Goal: Contribute content

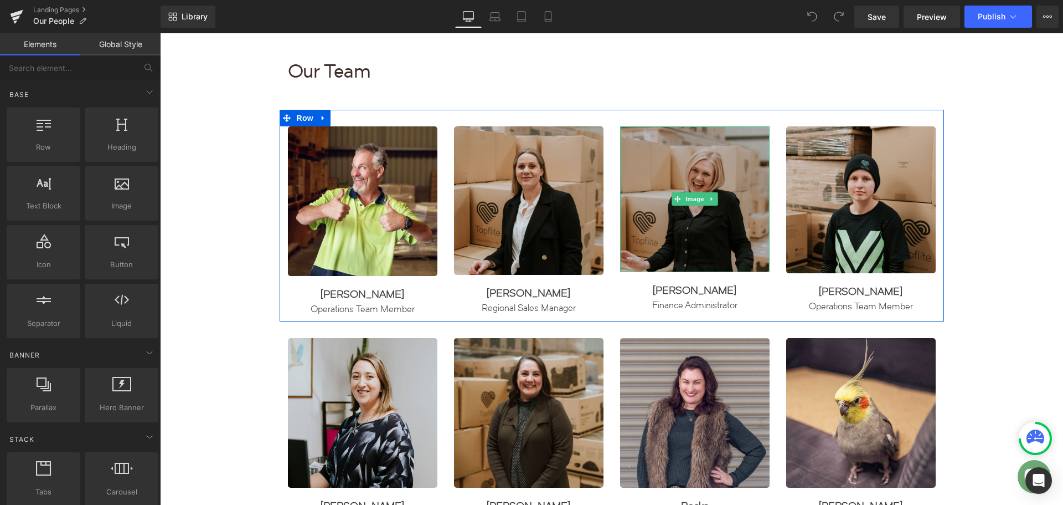
click at [695, 229] on img at bounding box center [695, 199] width 150 height 146
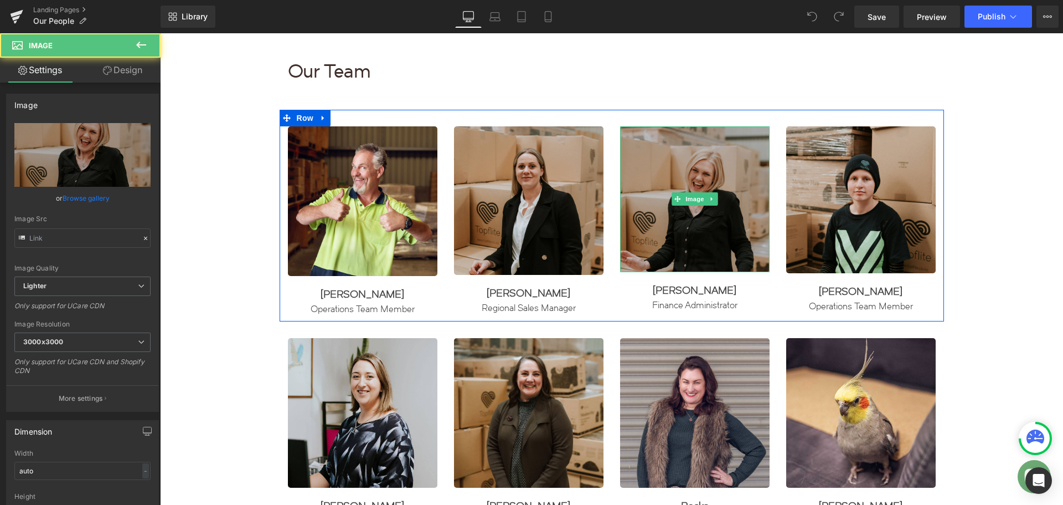
type input "[URL][DOMAIN_NAME]"
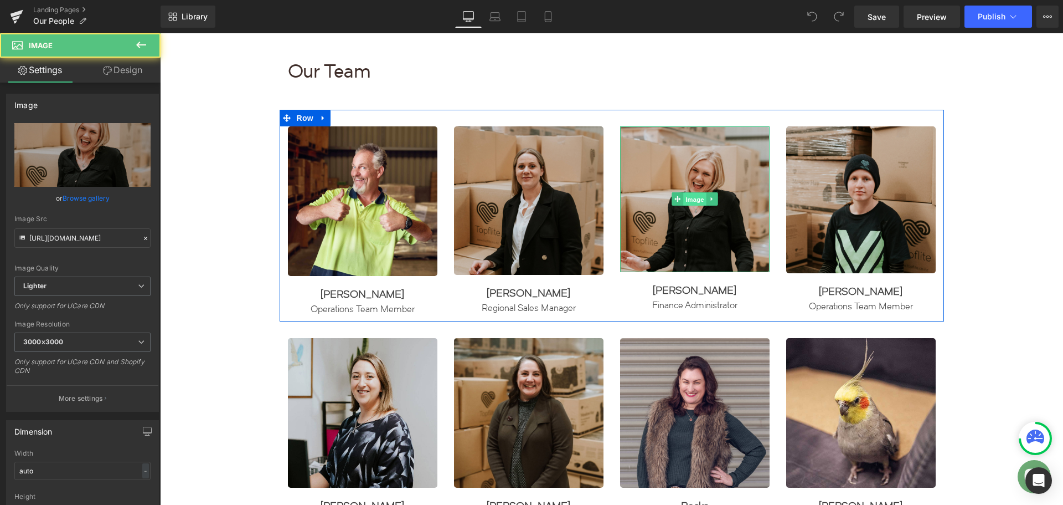
click at [692, 198] on span "Image" at bounding box center [694, 199] width 23 height 13
click at [713, 199] on link at bounding box center [712, 198] width 12 height 13
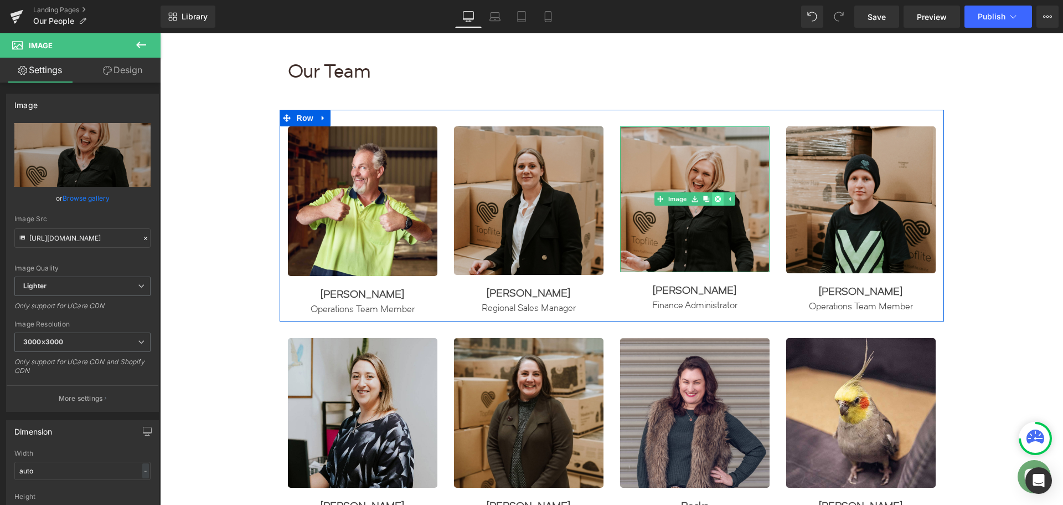
click at [714, 198] on icon at bounding box center [717, 199] width 6 height 6
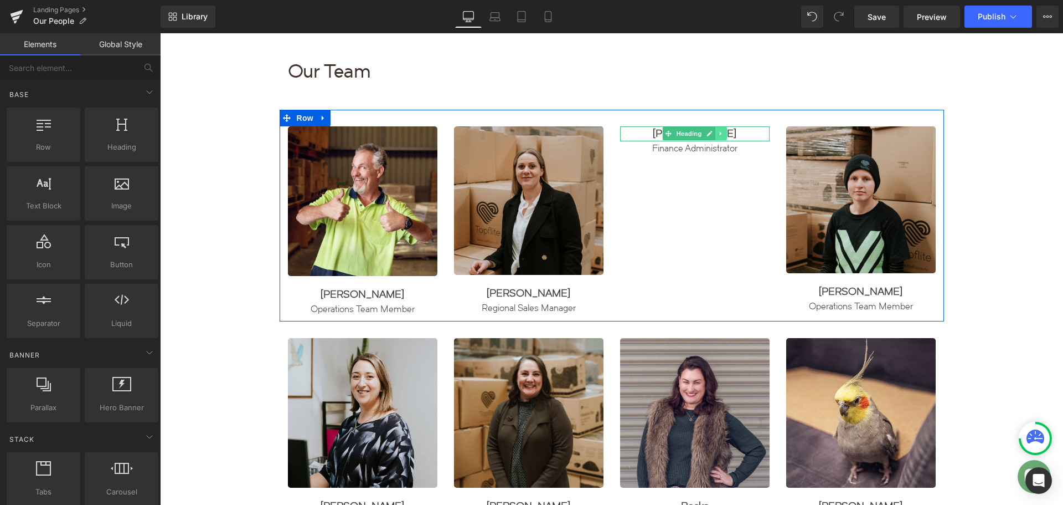
click at [718, 132] on icon at bounding box center [721, 133] width 6 height 7
click at [721, 132] on link at bounding box center [727, 133] width 12 height 13
click at [722, 135] on icon at bounding box center [725, 133] width 6 height 7
click at [727, 133] on icon at bounding box center [730, 133] width 6 height 6
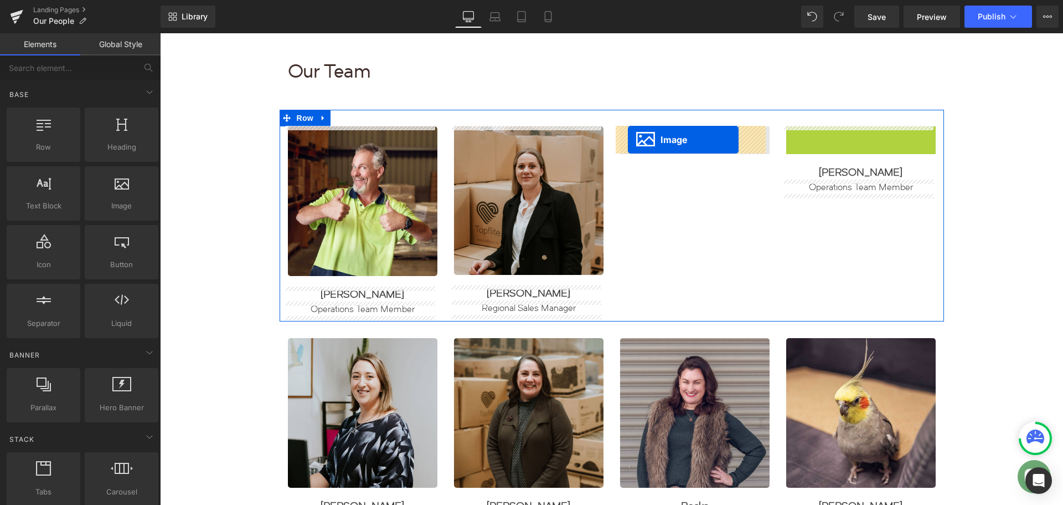
drag, startPoint x: 838, startPoint y: 198, endPoint x: 628, endPoint y: 140, distance: 218.3
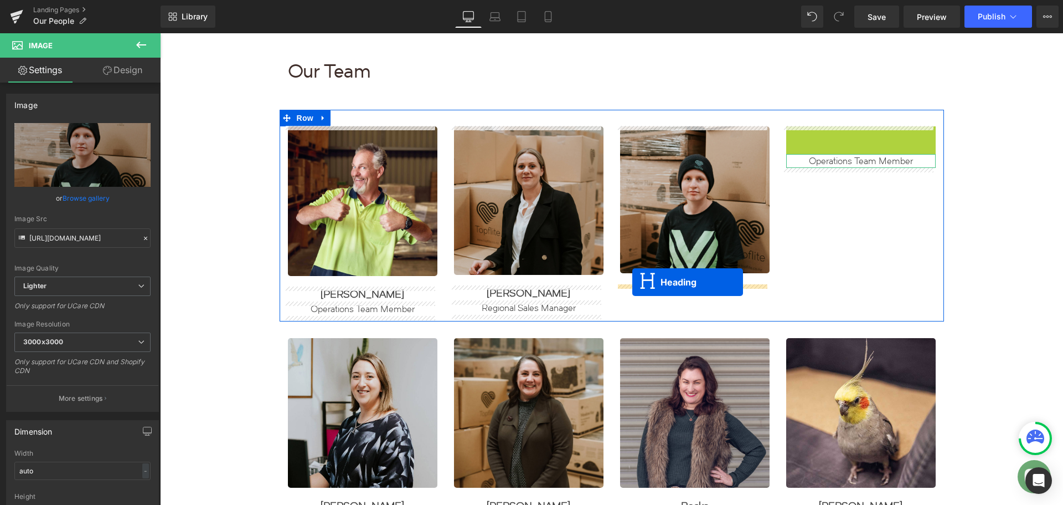
drag, startPoint x: 829, startPoint y: 133, endPoint x: 632, endPoint y: 282, distance: 246.7
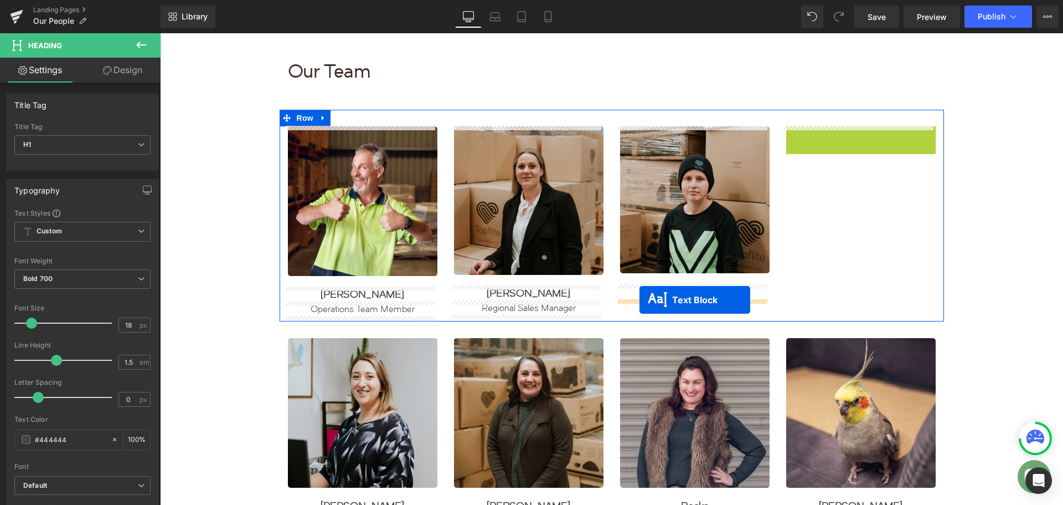
drag, startPoint x: 828, startPoint y: 135, endPoint x: 640, endPoint y: 300, distance: 250.4
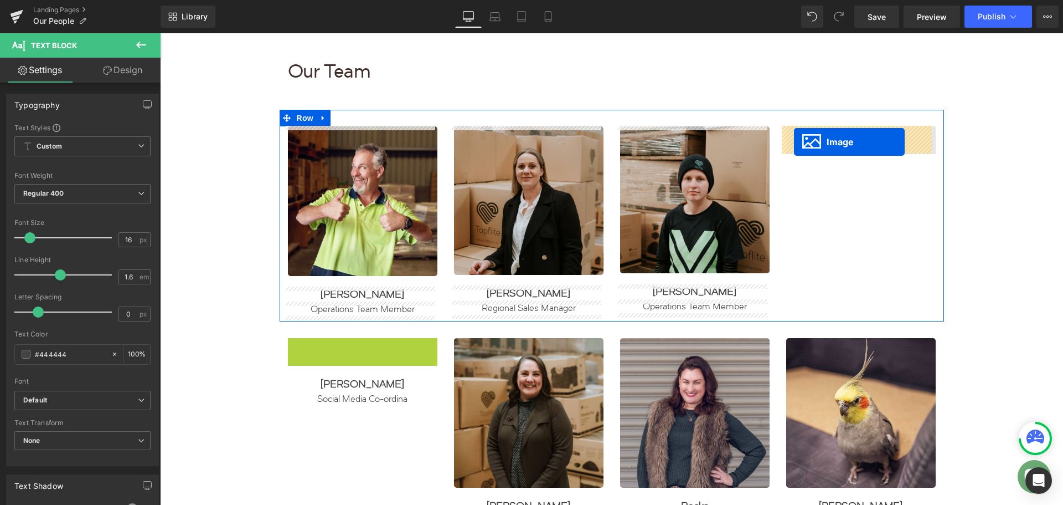
drag, startPoint x: 338, startPoint y: 414, endPoint x: 791, endPoint y: 143, distance: 527.8
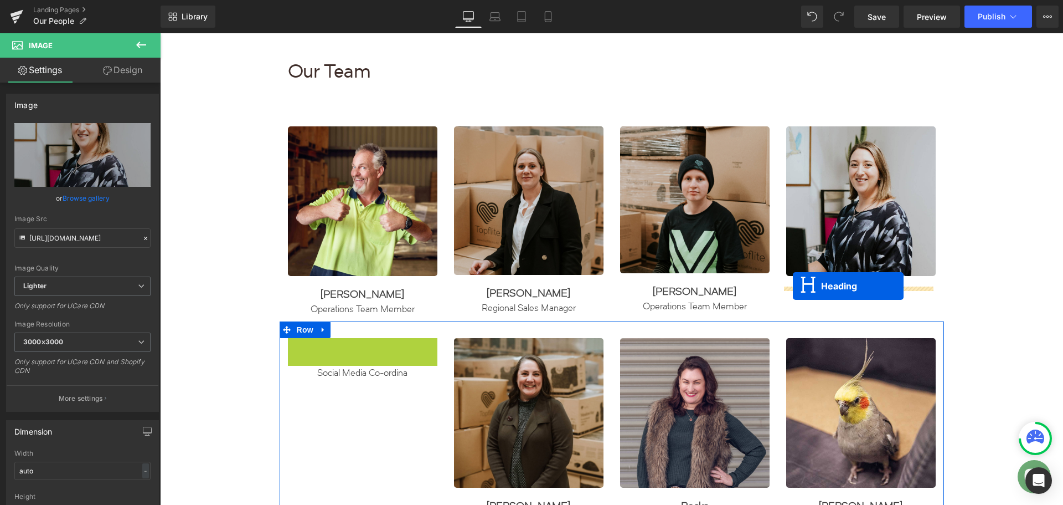
drag, startPoint x: 332, startPoint y: 347, endPoint x: 794, endPoint y: 285, distance: 466.0
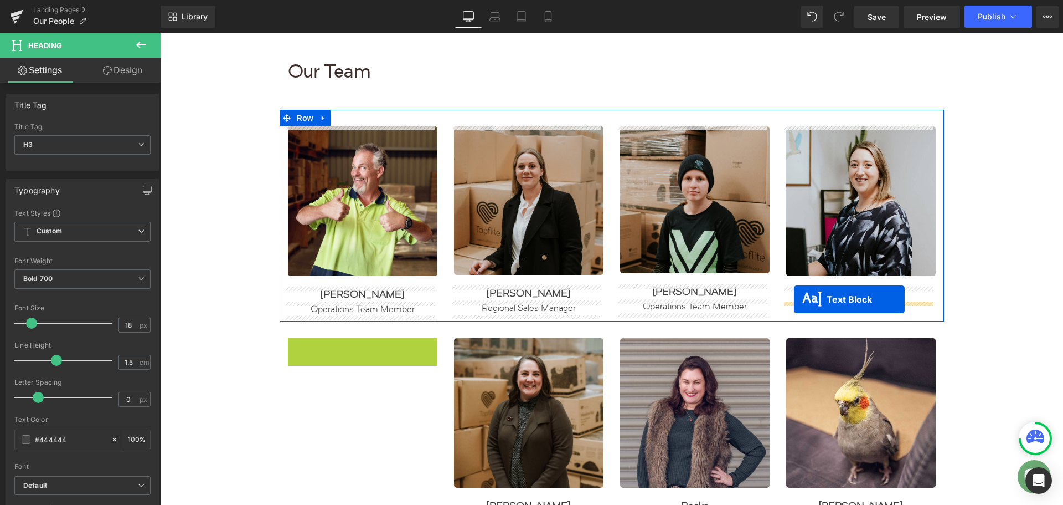
drag, startPoint x: 328, startPoint y: 344, endPoint x: 794, endPoint y: 299, distance: 468.0
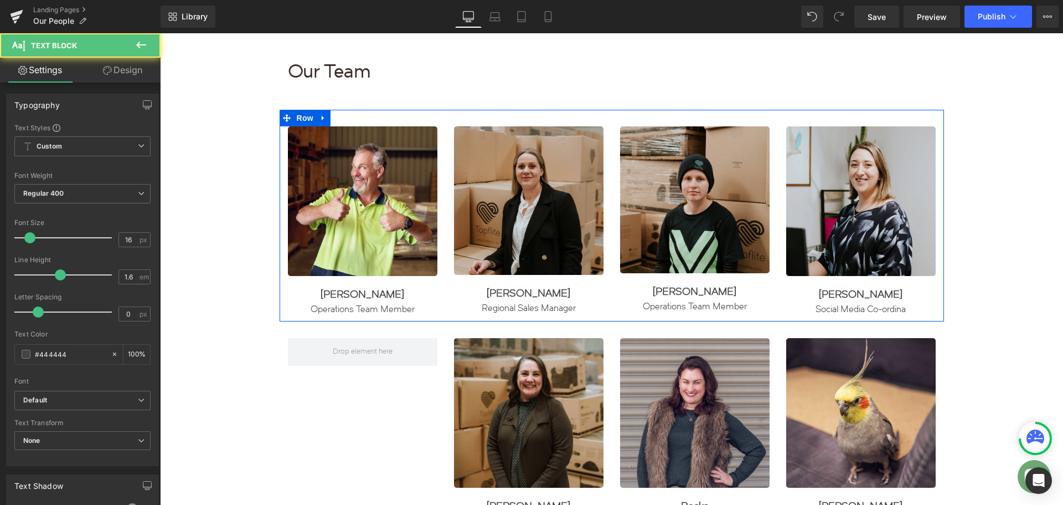
scroll to position [553, 0]
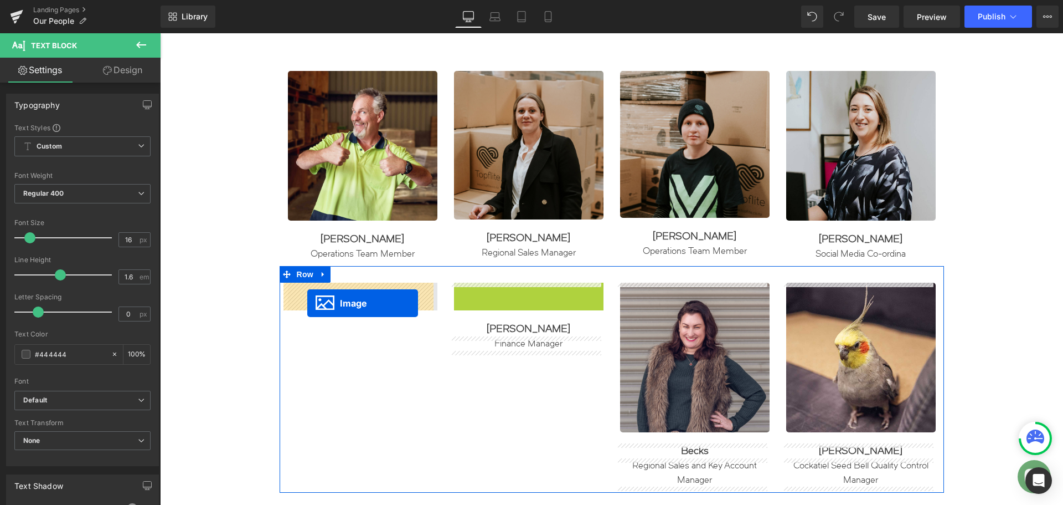
drag, startPoint x: 505, startPoint y: 355, endPoint x: 307, endPoint y: 303, distance: 204.5
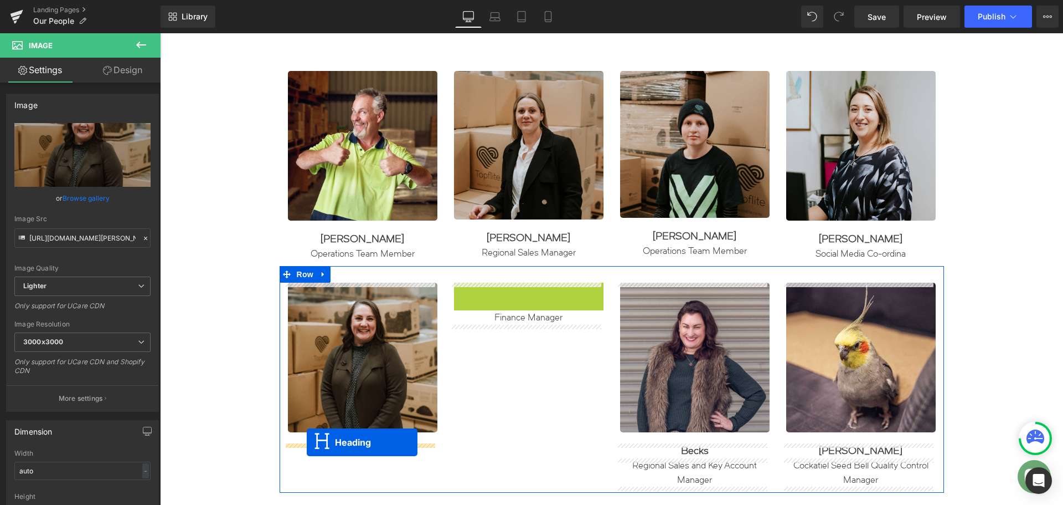
drag, startPoint x: 496, startPoint y: 289, endPoint x: 307, endPoint y: 442, distance: 243.4
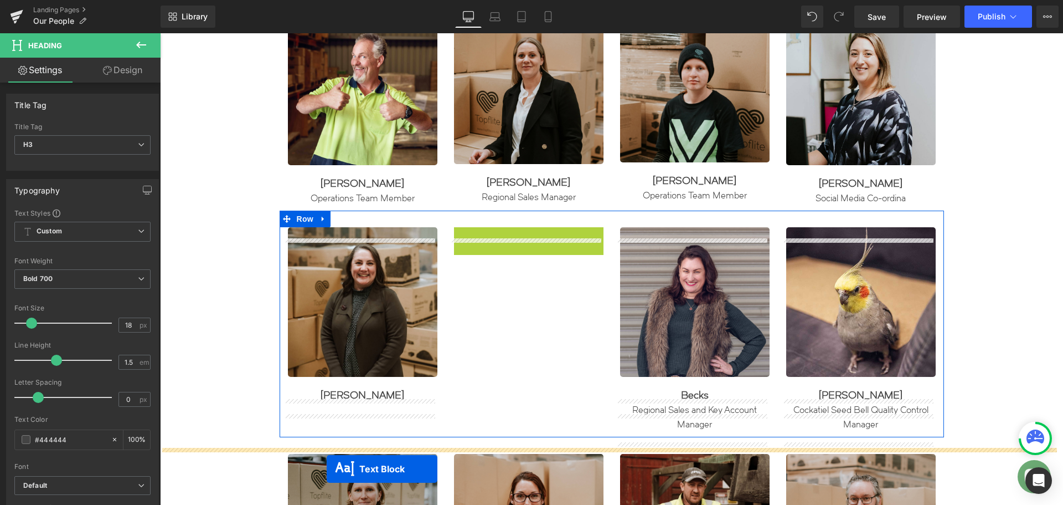
scroll to position [642, 0]
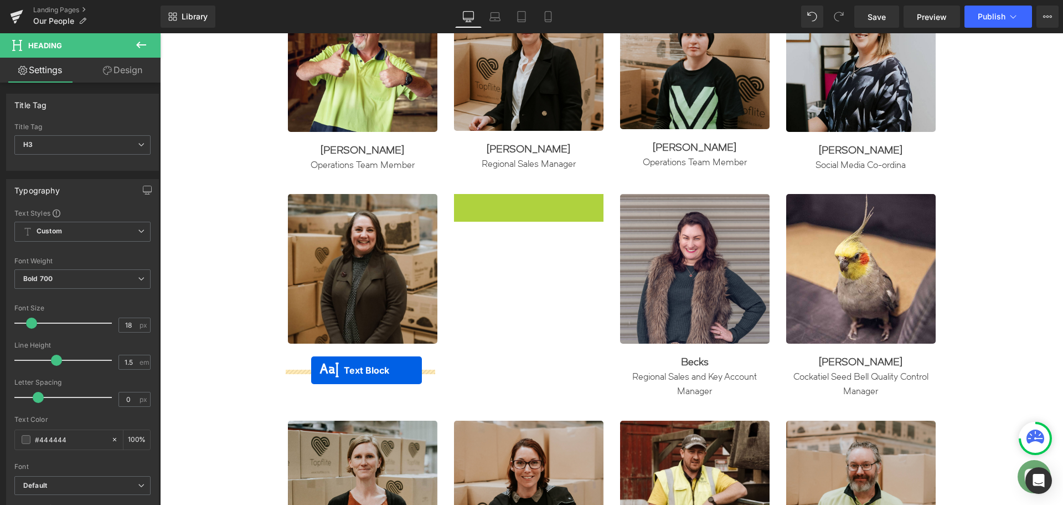
drag, startPoint x: 493, startPoint y: 289, endPoint x: 311, endPoint y: 370, distance: 198.8
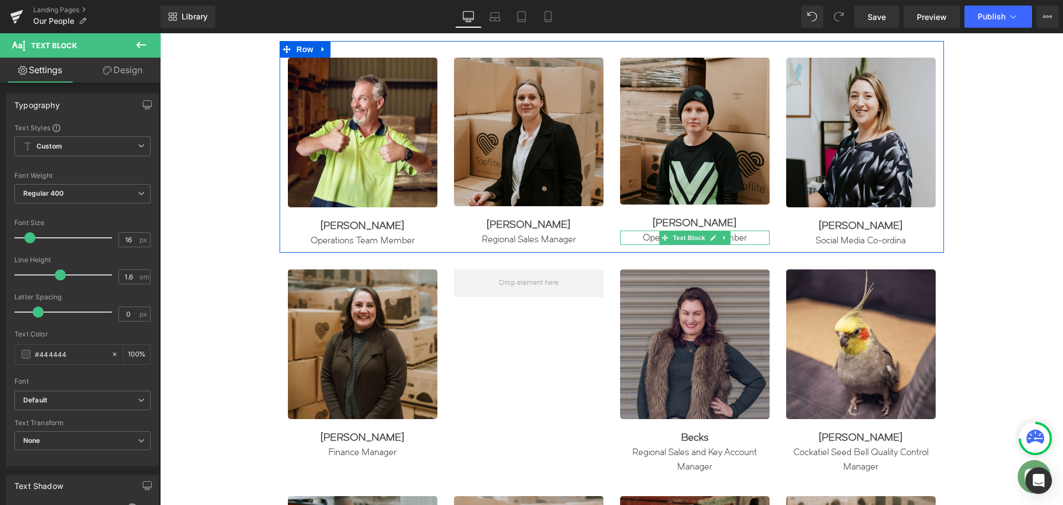
scroll to position [587, 0]
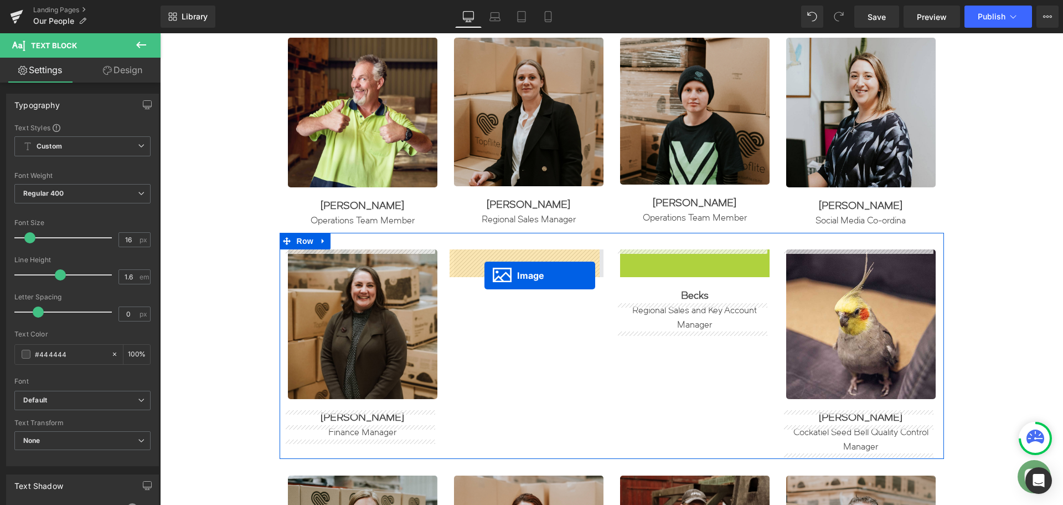
drag, startPoint x: 672, startPoint y: 326, endPoint x: 485, endPoint y: 275, distance: 194.5
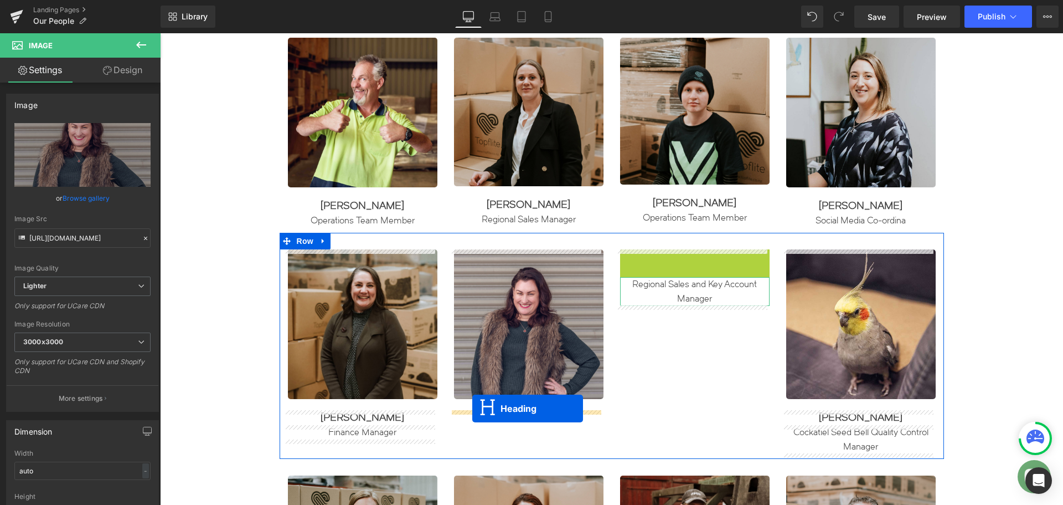
drag, startPoint x: 667, startPoint y: 257, endPoint x: 472, endPoint y: 408, distance: 246.3
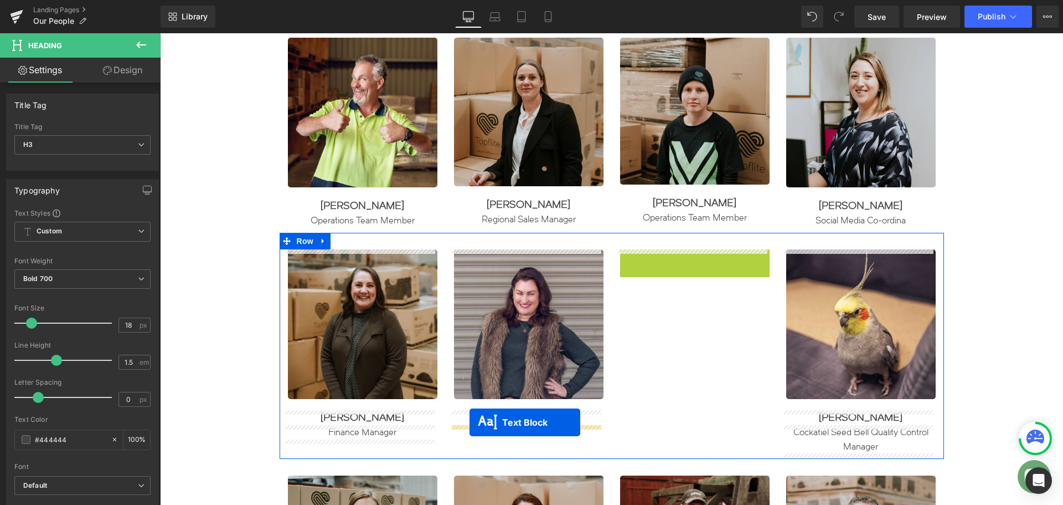
drag, startPoint x: 660, startPoint y: 262, endPoint x: 470, endPoint y: 422, distance: 248.4
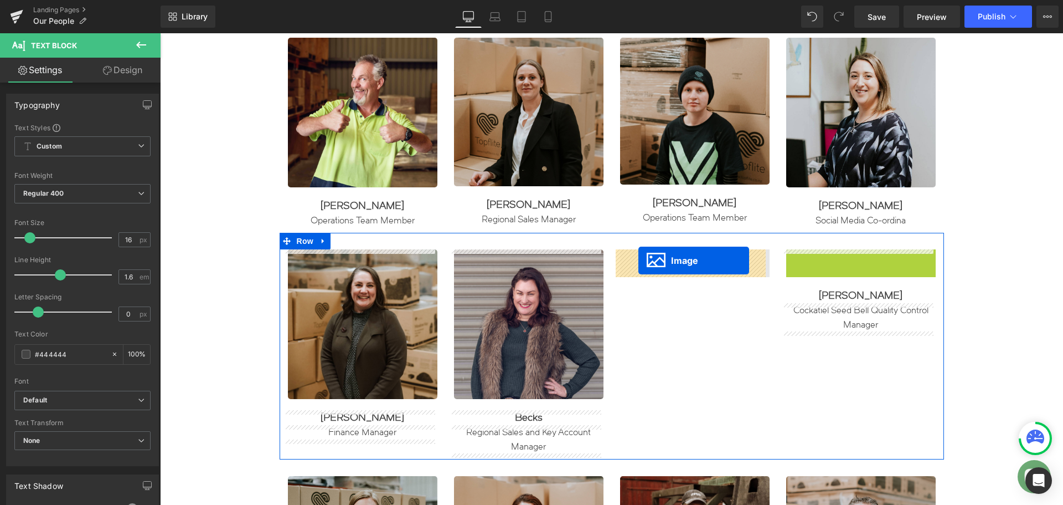
drag, startPoint x: 840, startPoint y: 323, endPoint x: 639, endPoint y: 260, distance: 211.1
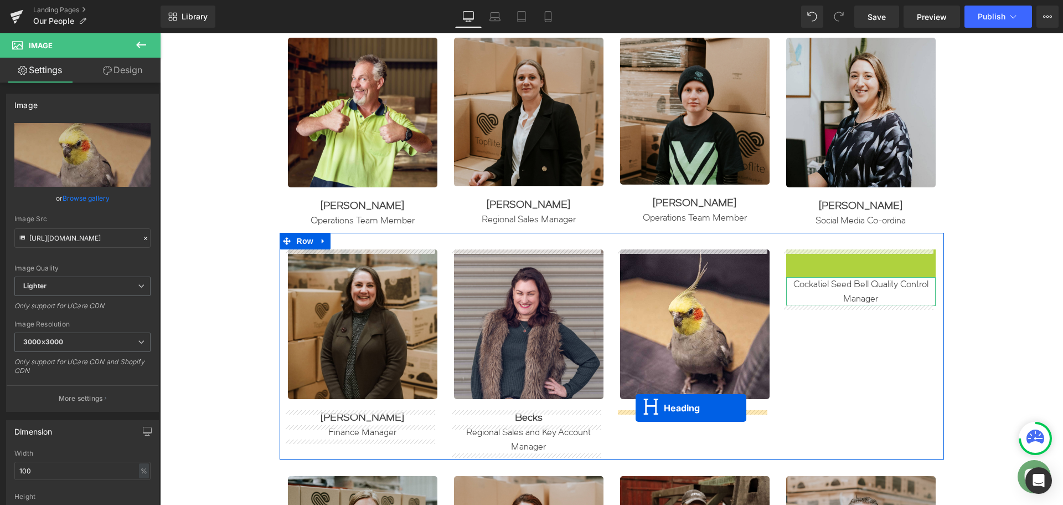
drag, startPoint x: 832, startPoint y: 255, endPoint x: 636, endPoint y: 408, distance: 248.7
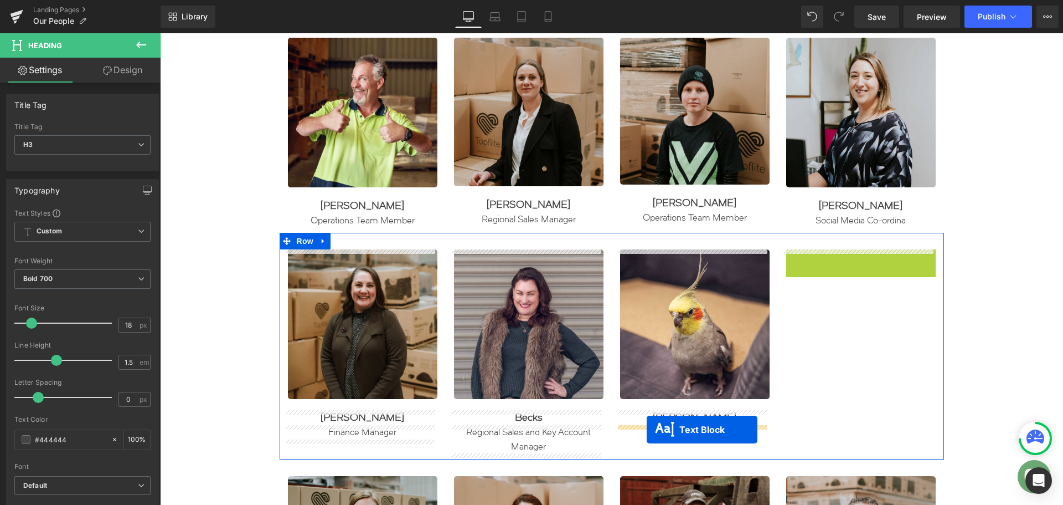
drag, startPoint x: 827, startPoint y: 264, endPoint x: 646, endPoint y: 430, distance: 245.8
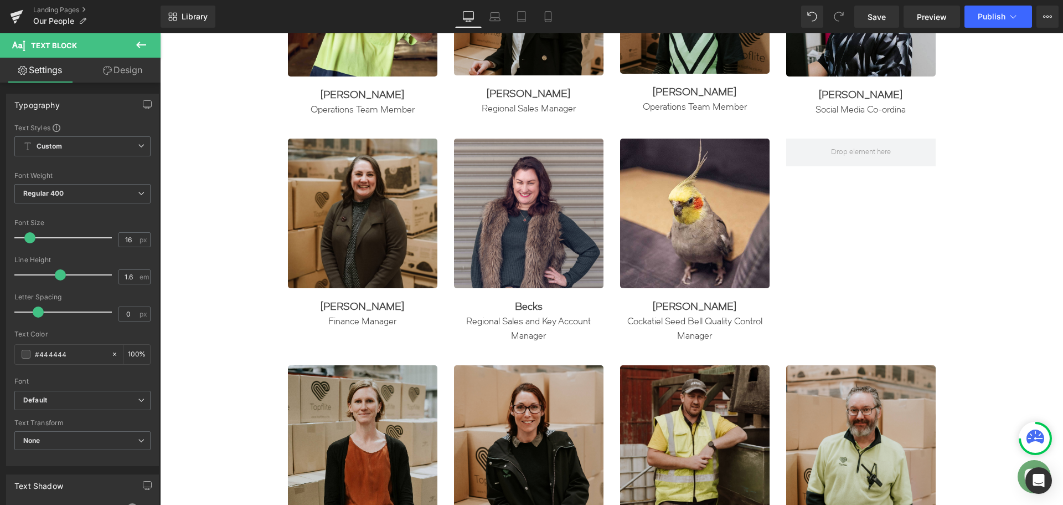
scroll to position [753, 0]
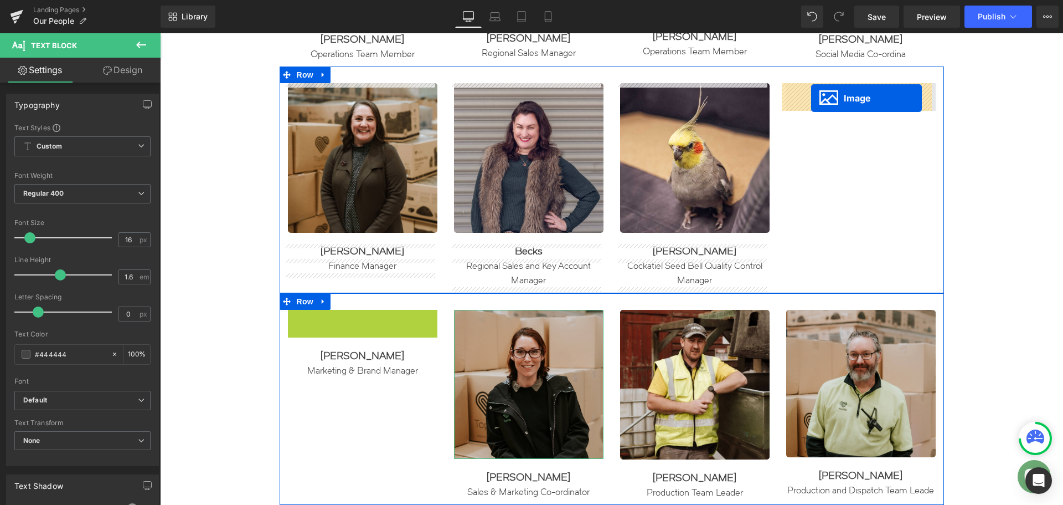
drag, startPoint x: 340, startPoint y: 386, endPoint x: 811, endPoint y: 98, distance: 552.3
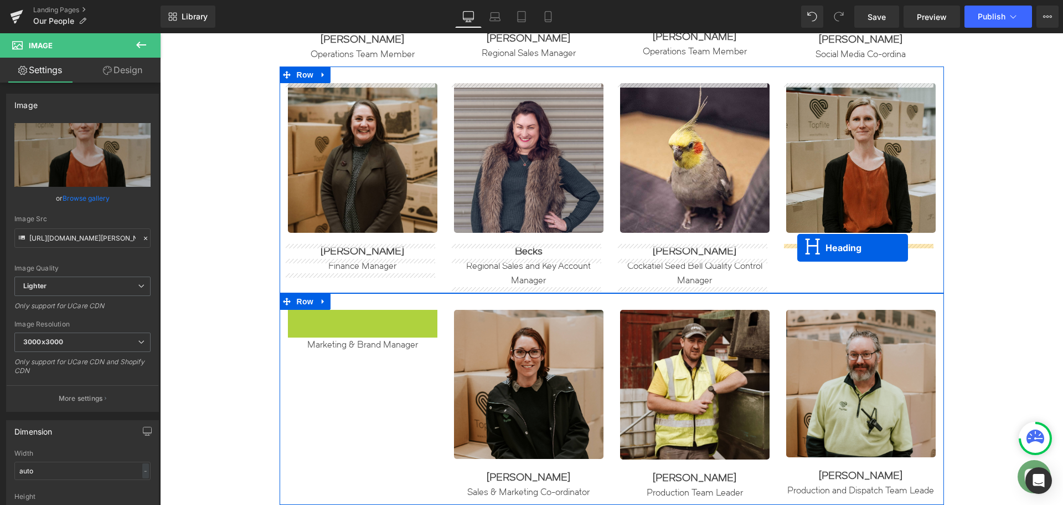
drag, startPoint x: 332, startPoint y: 317, endPoint x: 798, endPoint y: 248, distance: 470.9
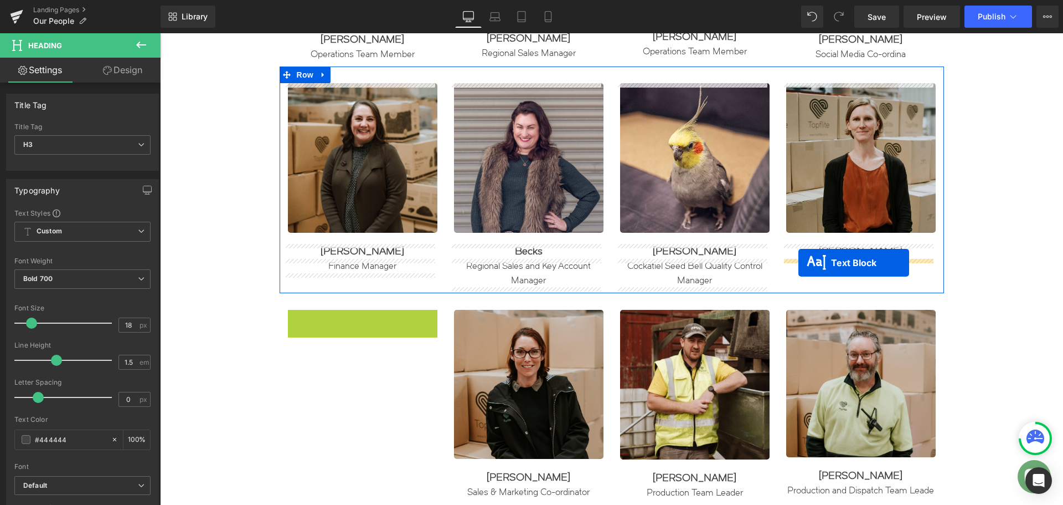
drag, startPoint x: 329, startPoint y: 317, endPoint x: 799, endPoint y: 263, distance: 472.8
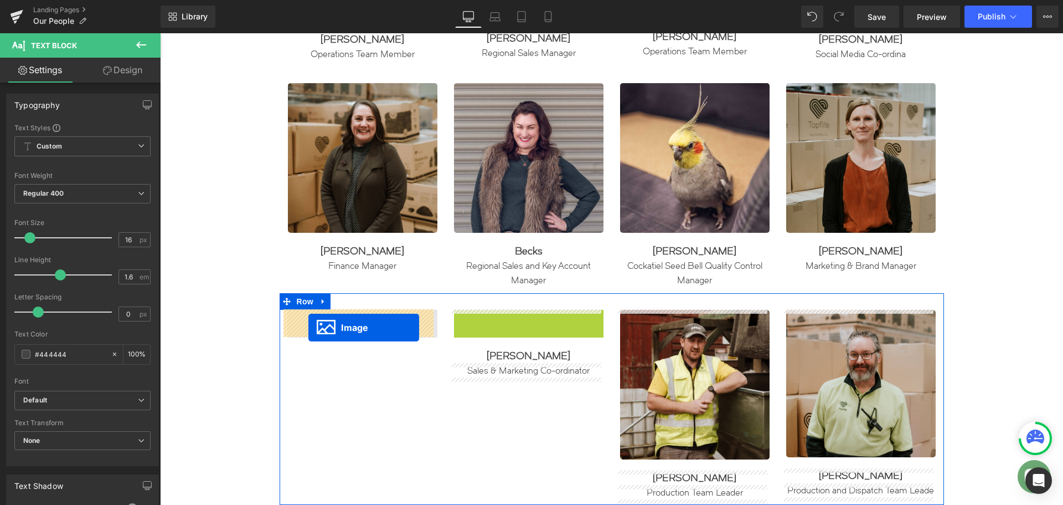
drag, startPoint x: 505, startPoint y: 385, endPoint x: 308, endPoint y: 327, distance: 204.3
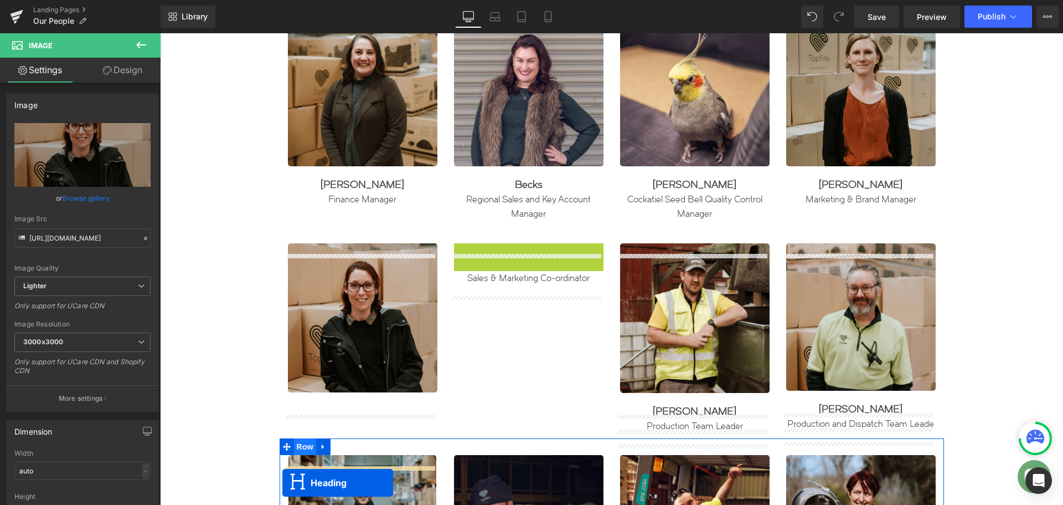
scroll to position [852, 0]
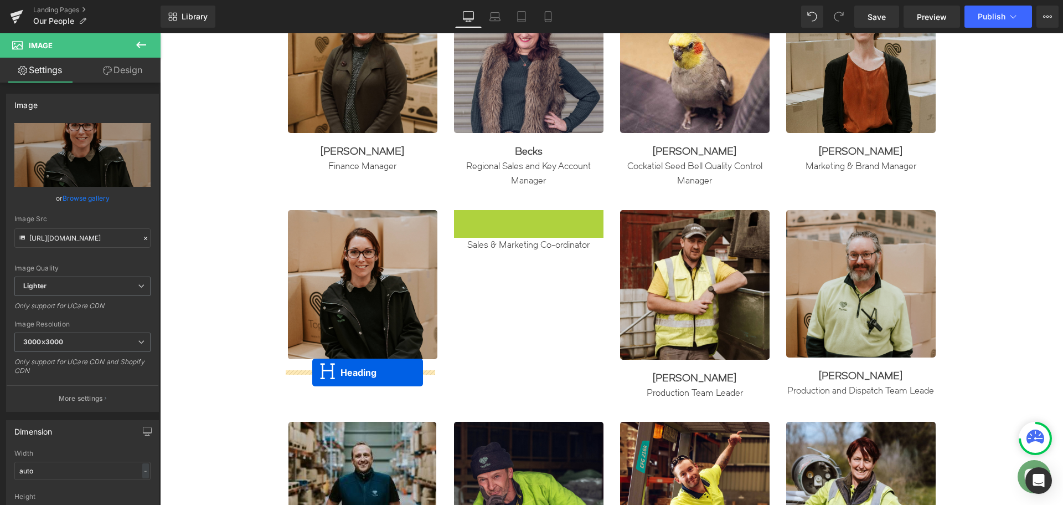
drag, startPoint x: 495, startPoint y: 318, endPoint x: 312, endPoint y: 372, distance: 190.7
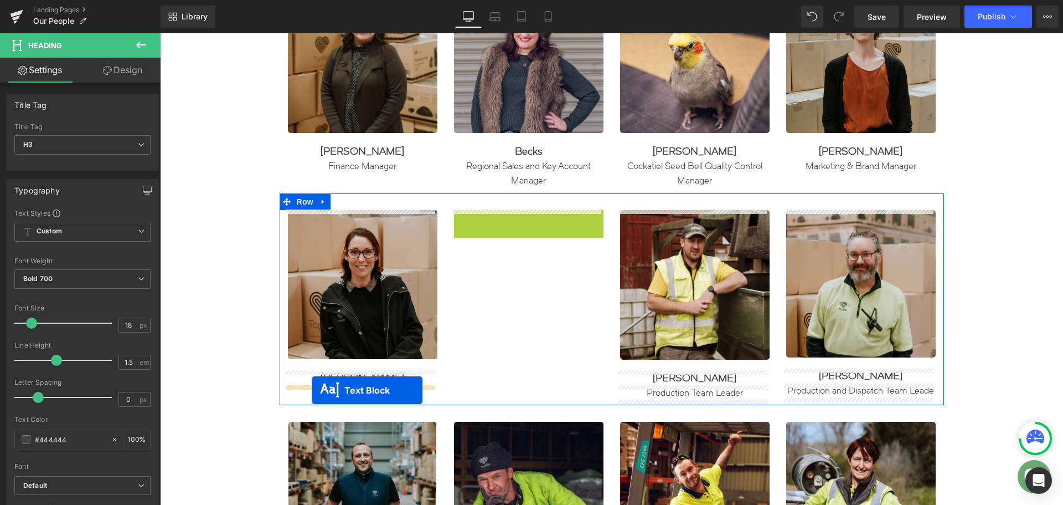
drag, startPoint x: 495, startPoint y: 217, endPoint x: 312, endPoint y: 390, distance: 251.9
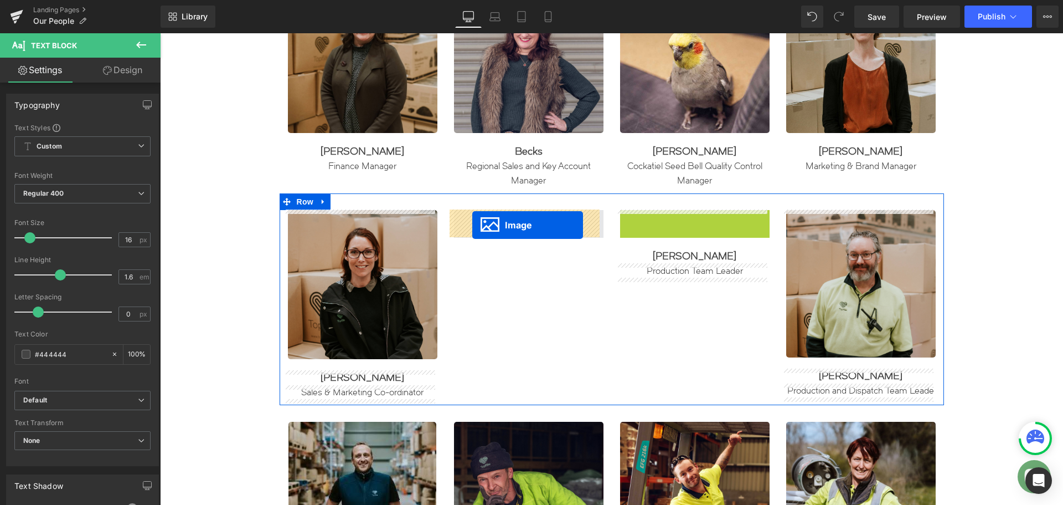
drag, startPoint x: 671, startPoint y: 282, endPoint x: 472, endPoint y: 225, distance: 207.0
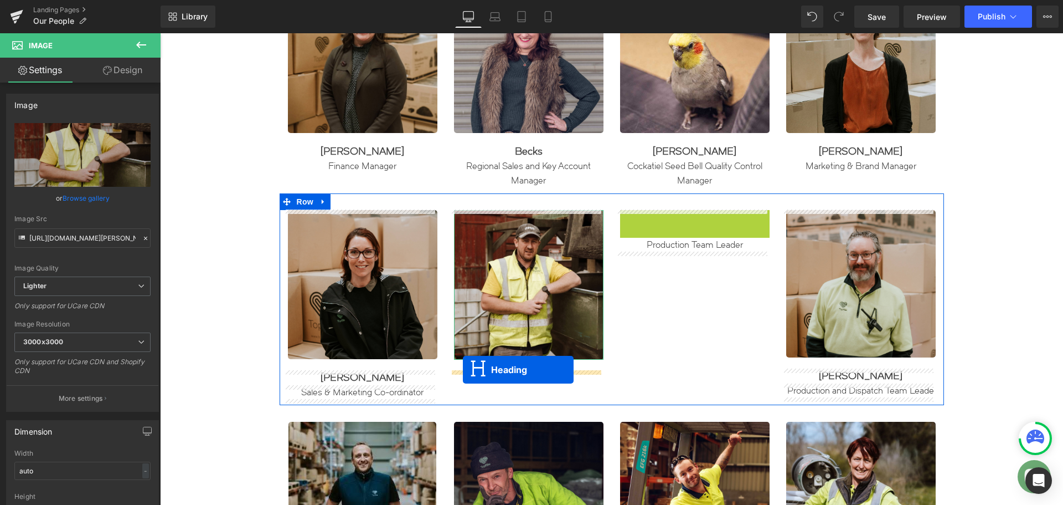
drag, startPoint x: 663, startPoint y: 218, endPoint x: 463, endPoint y: 369, distance: 251.1
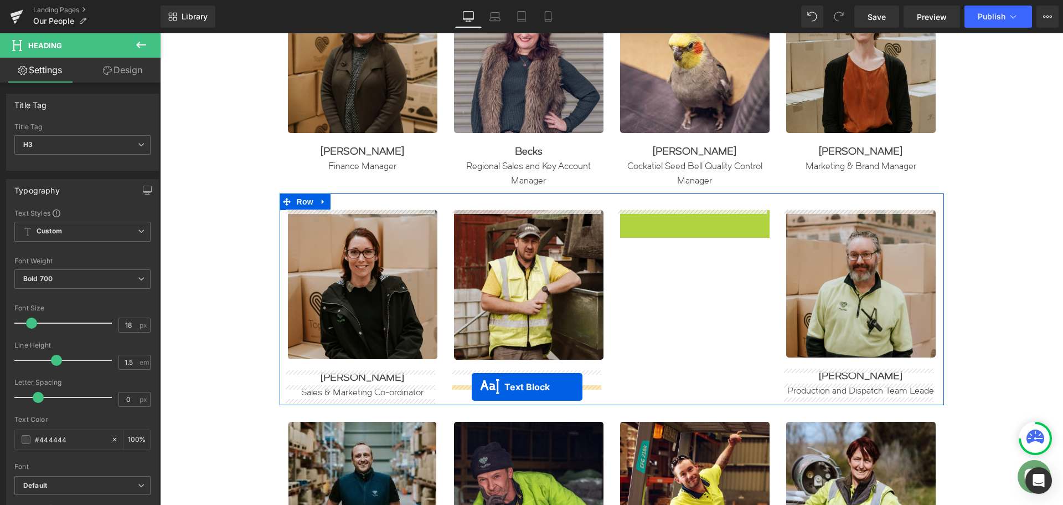
drag, startPoint x: 659, startPoint y: 217, endPoint x: 472, endPoint y: 387, distance: 252.9
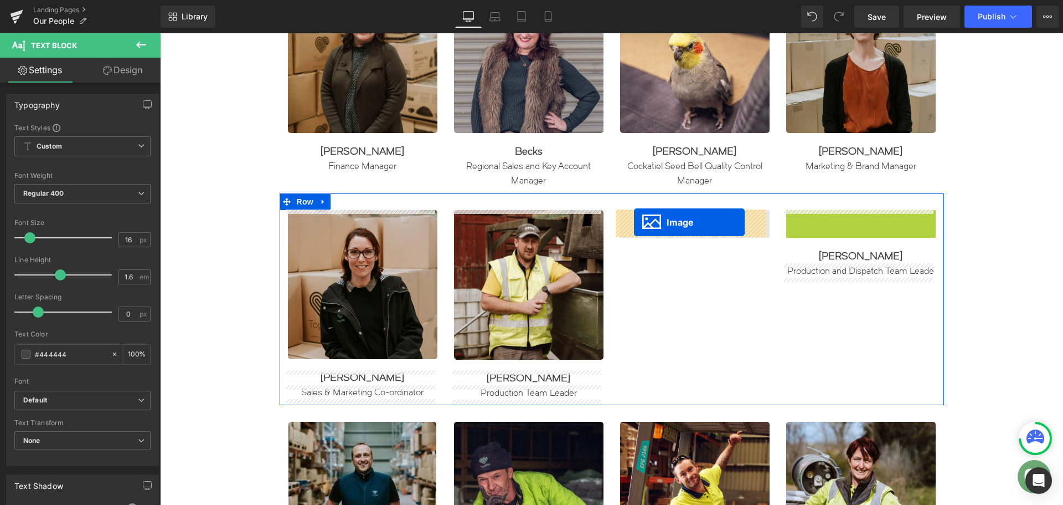
drag, startPoint x: 835, startPoint y: 281, endPoint x: 634, endPoint y: 222, distance: 209.6
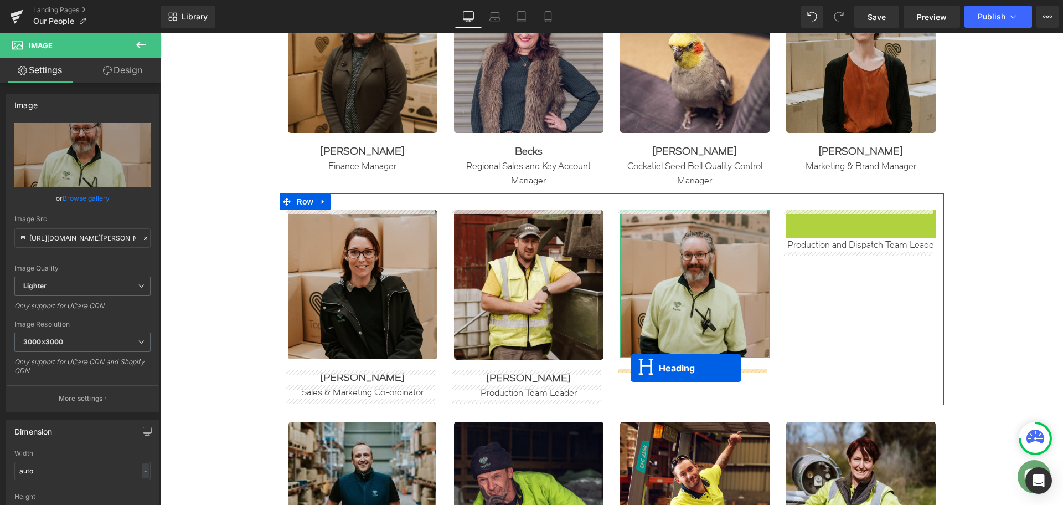
drag, startPoint x: 829, startPoint y: 215, endPoint x: 775, endPoint y: 263, distance: 71.8
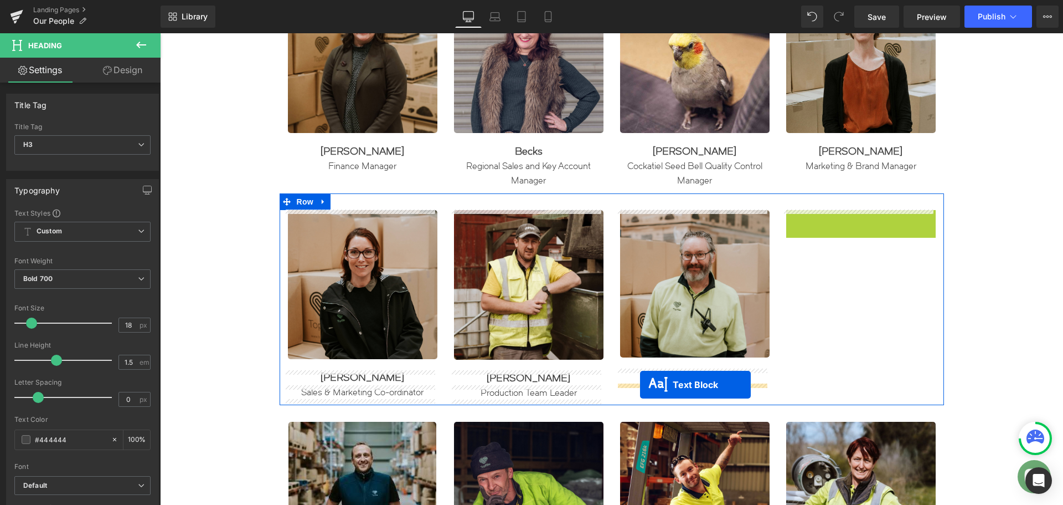
drag, startPoint x: 827, startPoint y: 215, endPoint x: 640, endPoint y: 384, distance: 251.7
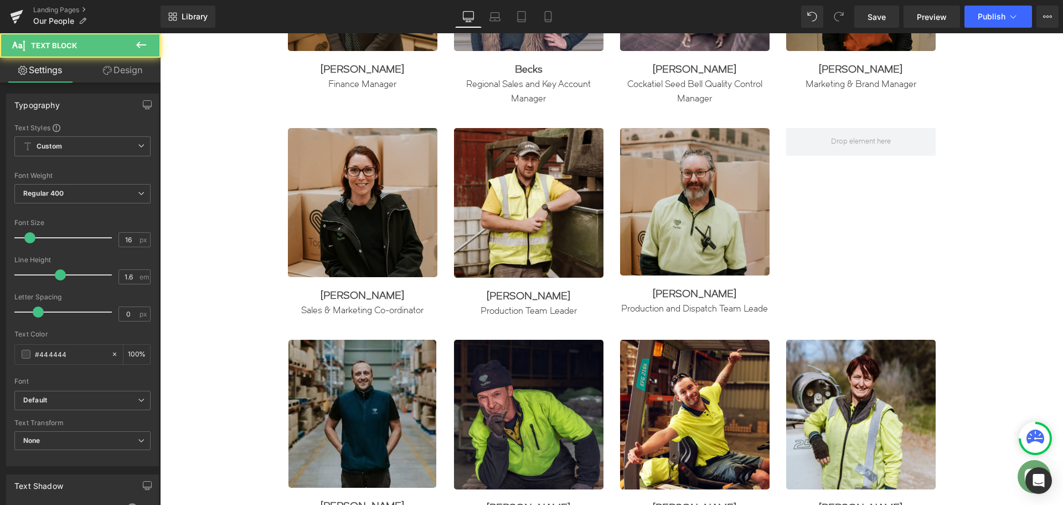
scroll to position [963, 0]
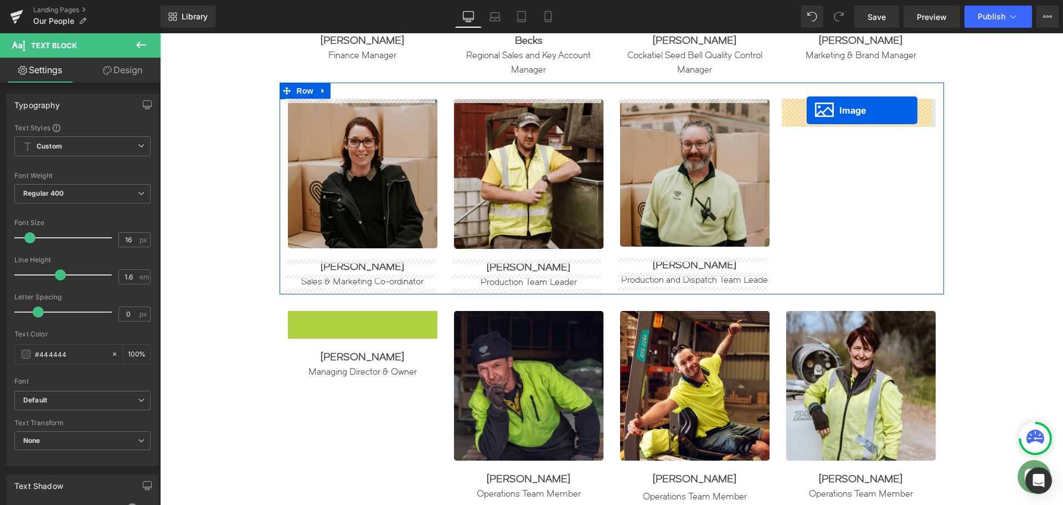
drag, startPoint x: 341, startPoint y: 385, endPoint x: 807, endPoint y: 110, distance: 541.2
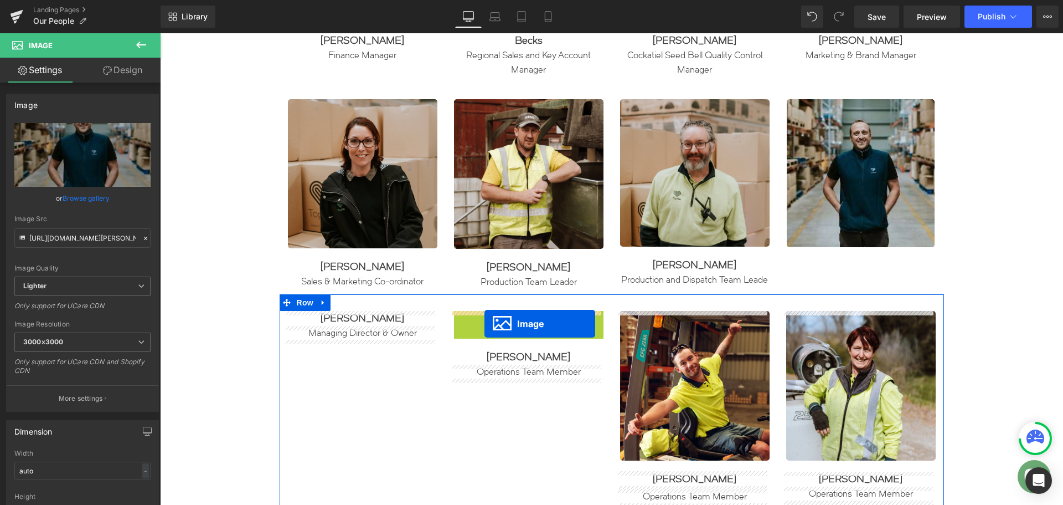
drag, startPoint x: 506, startPoint y: 387, endPoint x: 485, endPoint y: 323, distance: 66.6
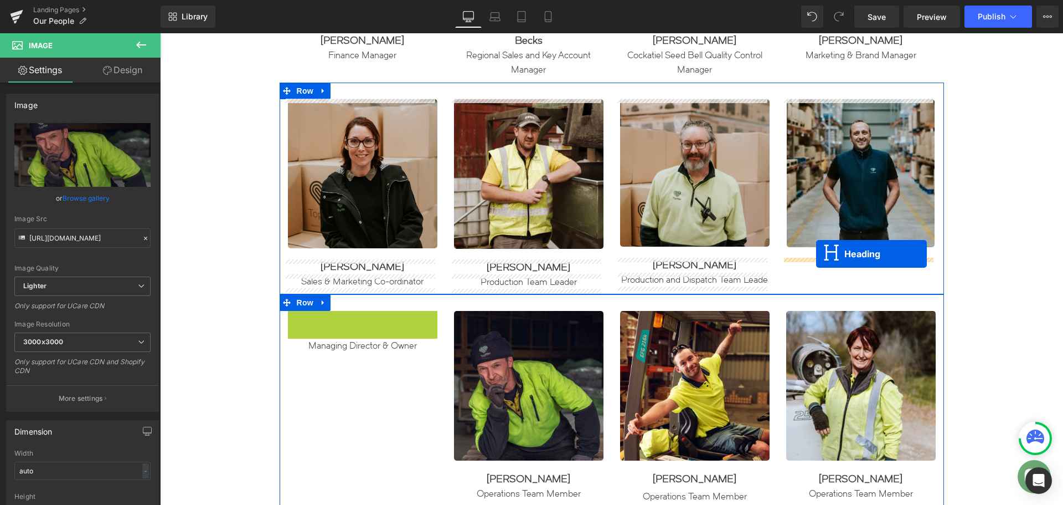
drag, startPoint x: 333, startPoint y: 318, endPoint x: 816, endPoint y: 254, distance: 487.8
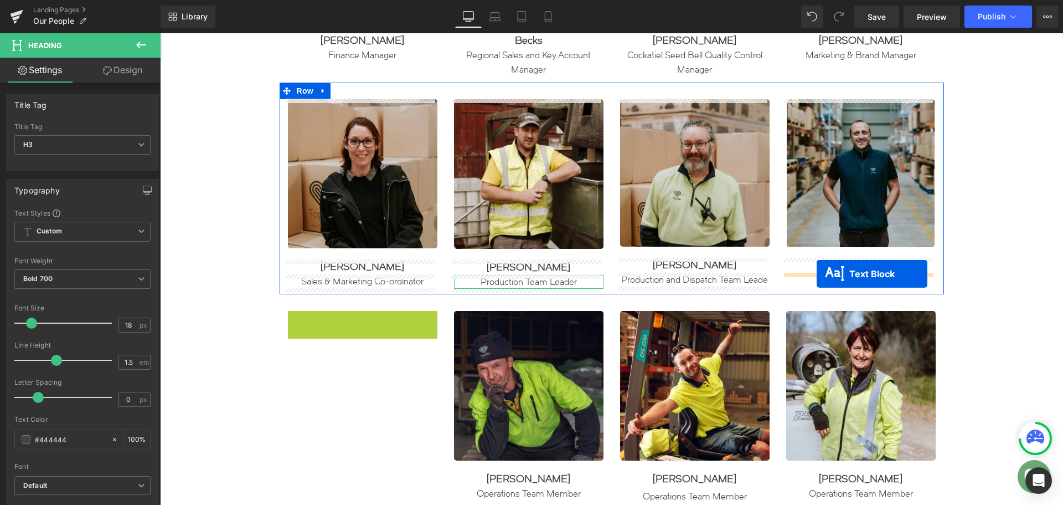
drag, startPoint x: 327, startPoint y: 317, endPoint x: 817, endPoint y: 274, distance: 491.5
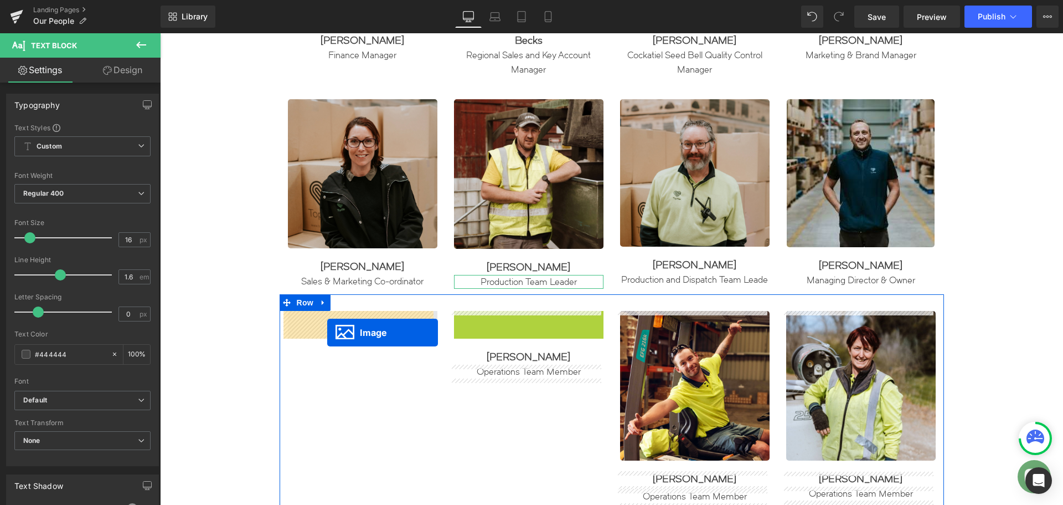
drag, startPoint x: 508, startPoint y: 384, endPoint x: 323, endPoint y: 332, distance: 192.2
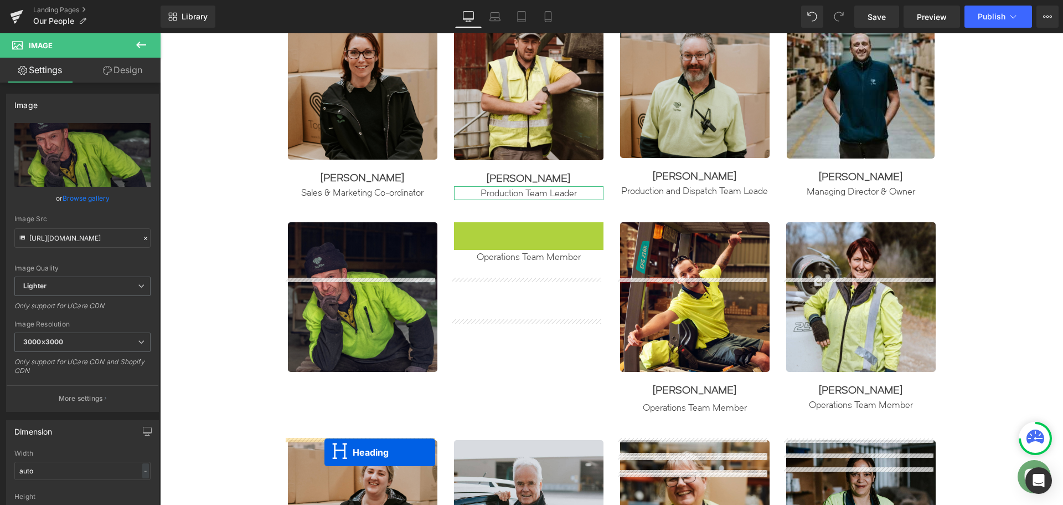
scroll to position [1063, 0]
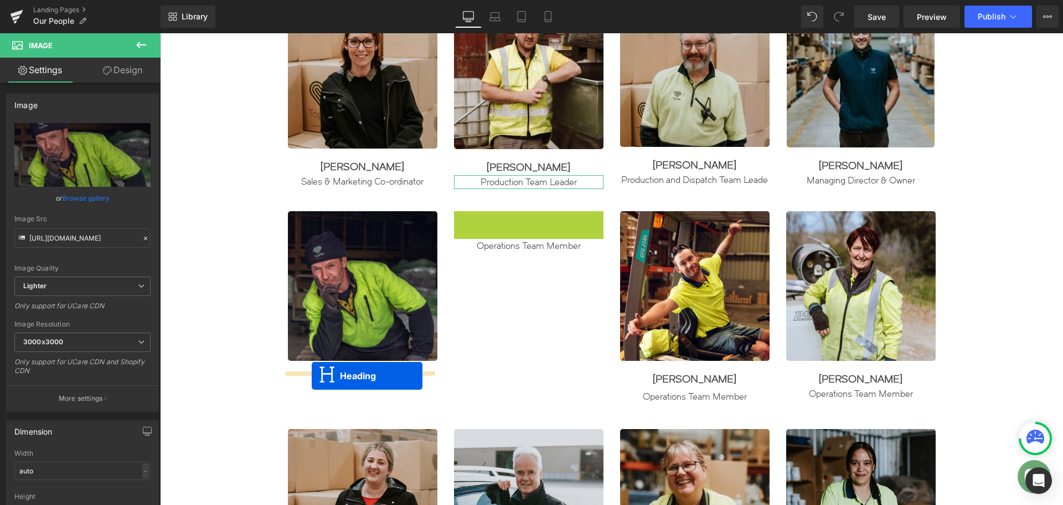
drag, startPoint x: 498, startPoint y: 319, endPoint x: 310, endPoint y: 371, distance: 195.8
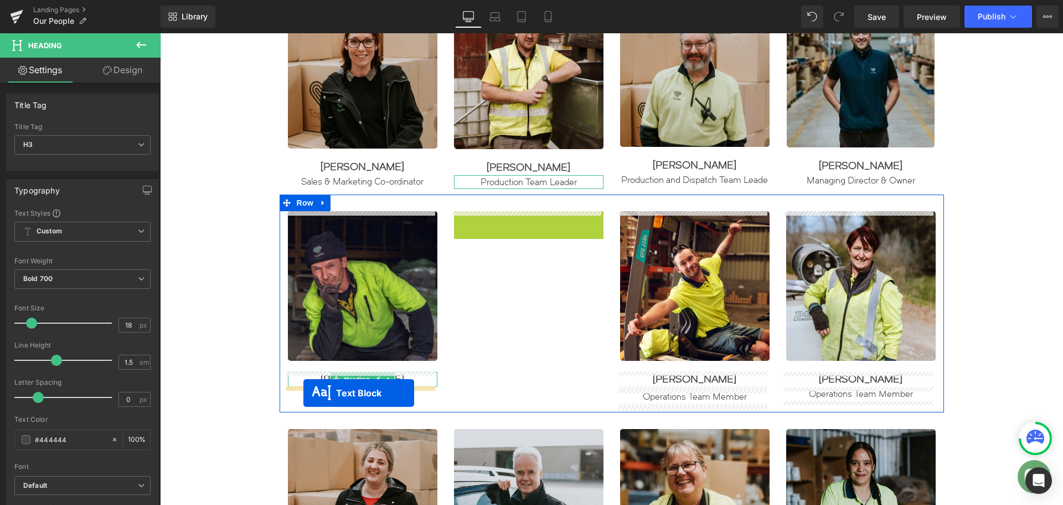
drag, startPoint x: 495, startPoint y: 218, endPoint x: 303, endPoint y: 393, distance: 259.1
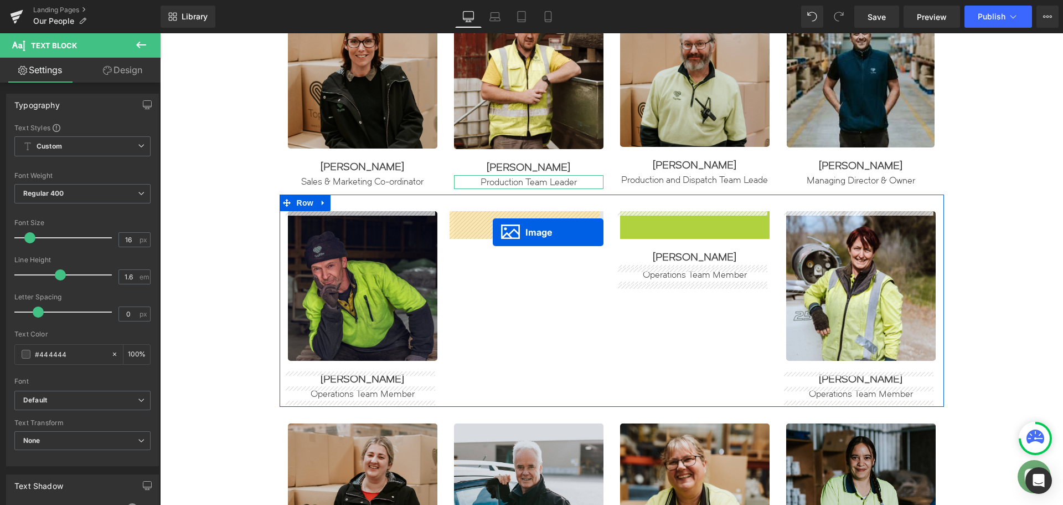
drag, startPoint x: 675, startPoint y: 284, endPoint x: 493, endPoint y: 232, distance: 189.0
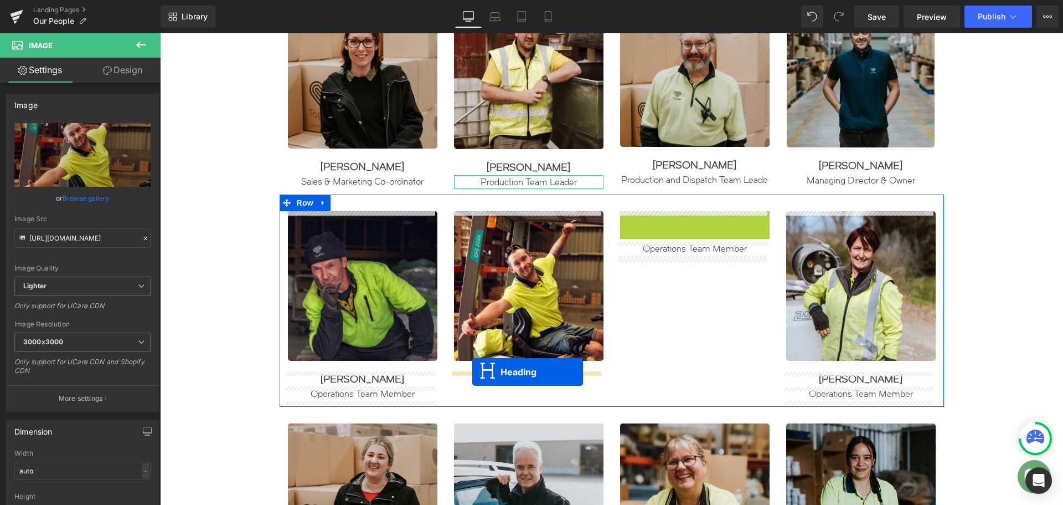
drag, startPoint x: 666, startPoint y: 219, endPoint x: 472, endPoint y: 372, distance: 246.1
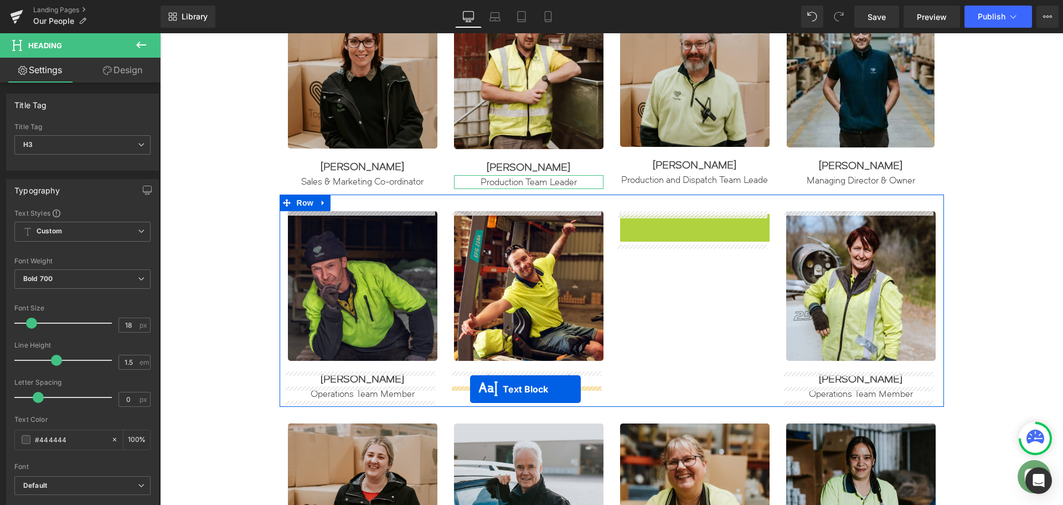
drag, startPoint x: 662, startPoint y: 221, endPoint x: 470, endPoint y: 389, distance: 255.1
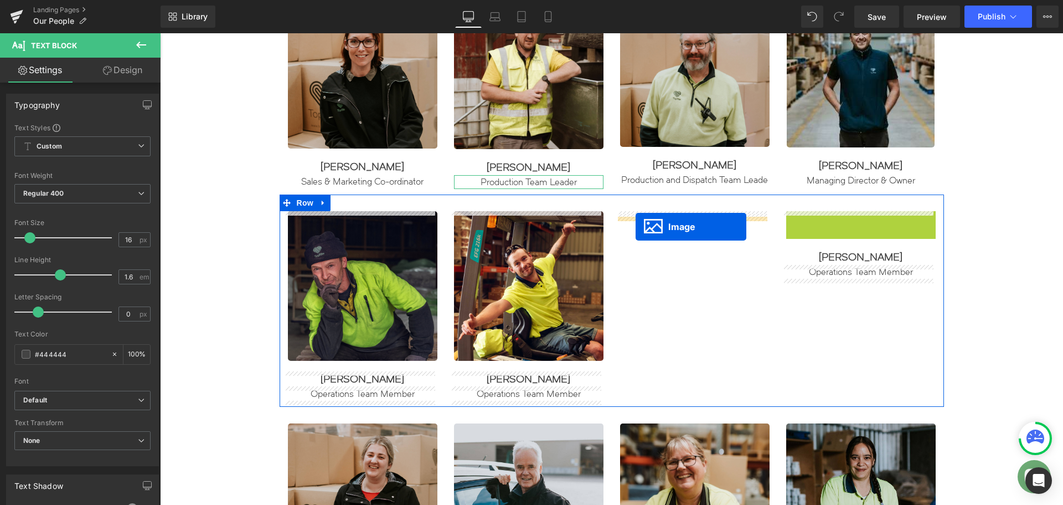
drag, startPoint x: 843, startPoint y: 287, endPoint x: 636, endPoint y: 227, distance: 215.9
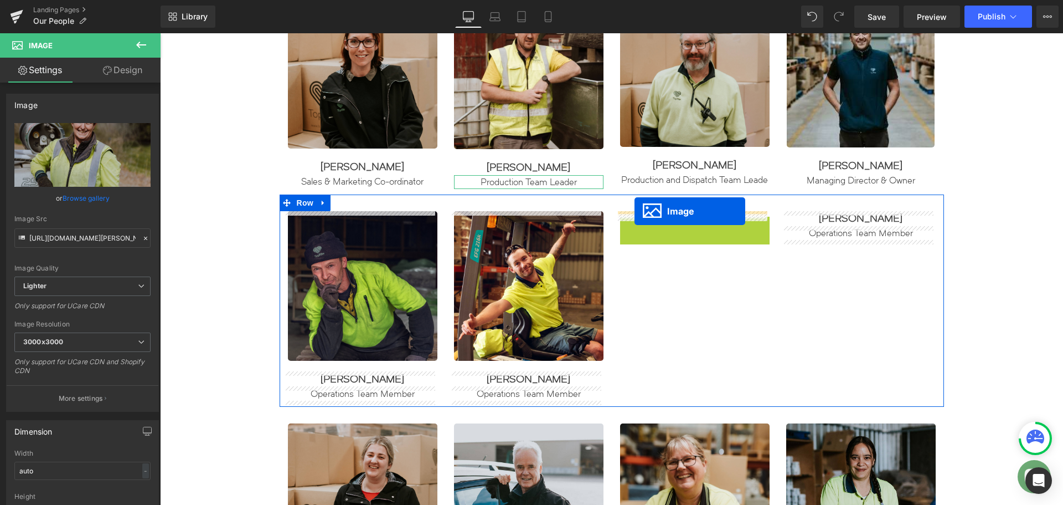
drag, startPoint x: 673, startPoint y: 292, endPoint x: 635, endPoint y: 211, distance: 89.4
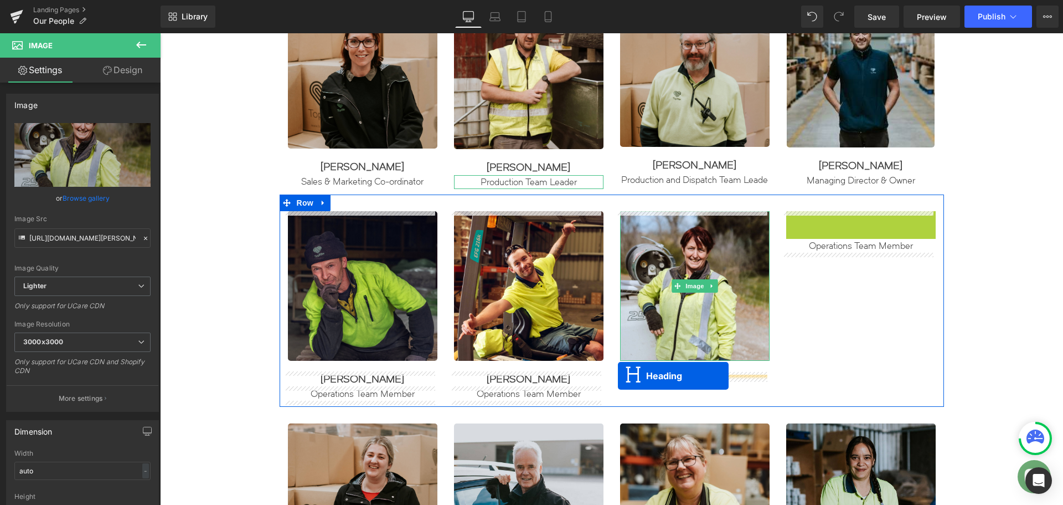
drag, startPoint x: 831, startPoint y: 219, endPoint x: 618, endPoint y: 375, distance: 264.2
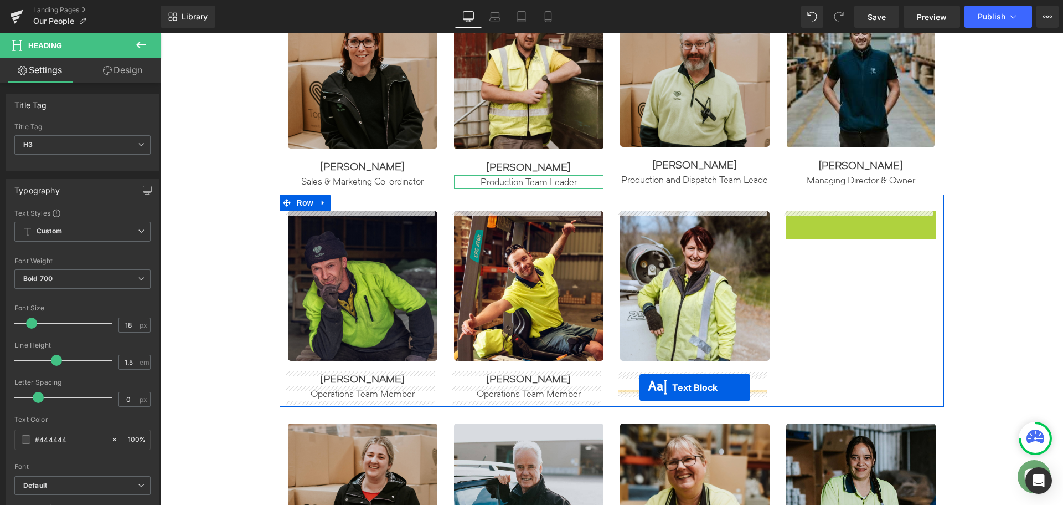
drag, startPoint x: 827, startPoint y: 220, endPoint x: 640, endPoint y: 387, distance: 250.7
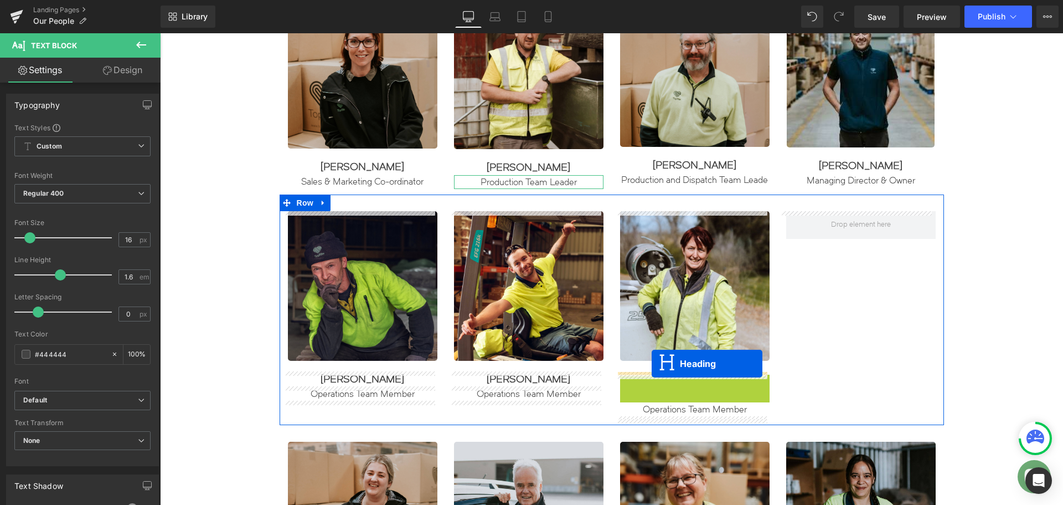
drag, startPoint x: 665, startPoint y: 383, endPoint x: 652, endPoint y: 363, distance: 23.2
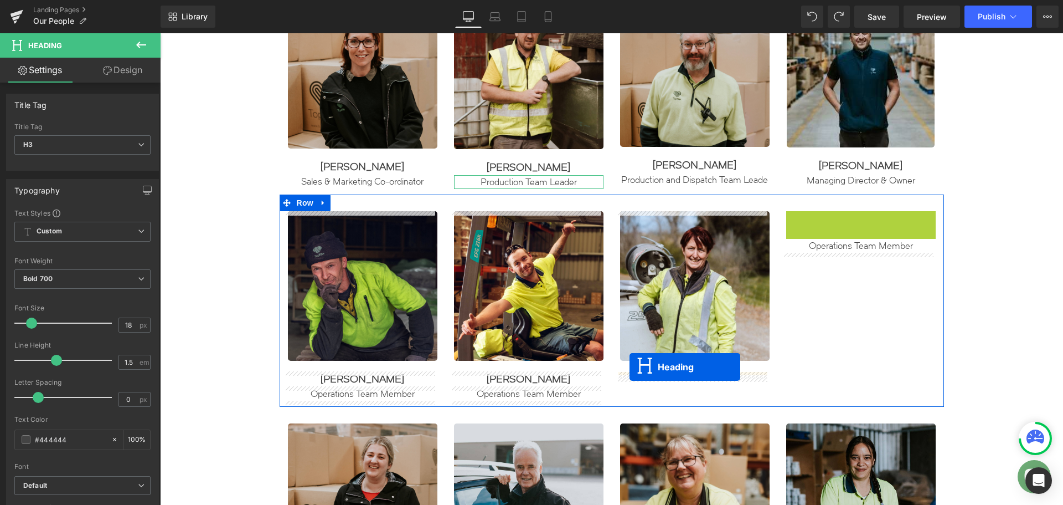
drag, startPoint x: 832, startPoint y: 217, endPoint x: 630, endPoint y: 367, distance: 251.4
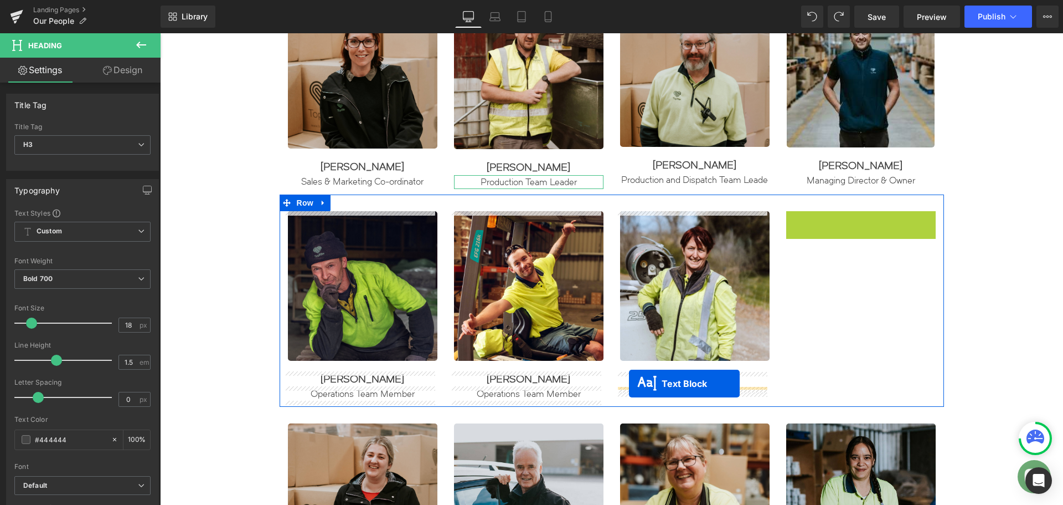
drag, startPoint x: 829, startPoint y: 220, endPoint x: 629, endPoint y: 383, distance: 257.8
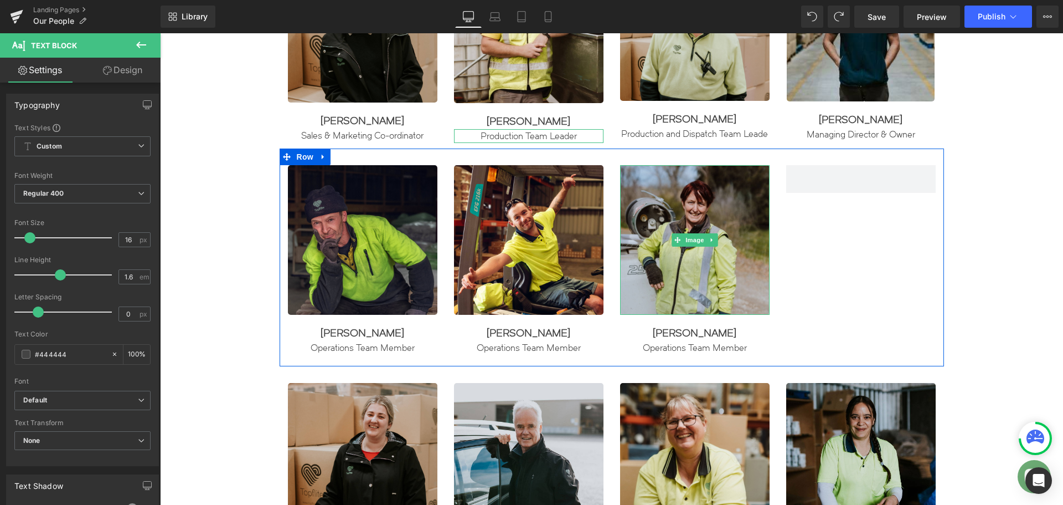
scroll to position [1174, 0]
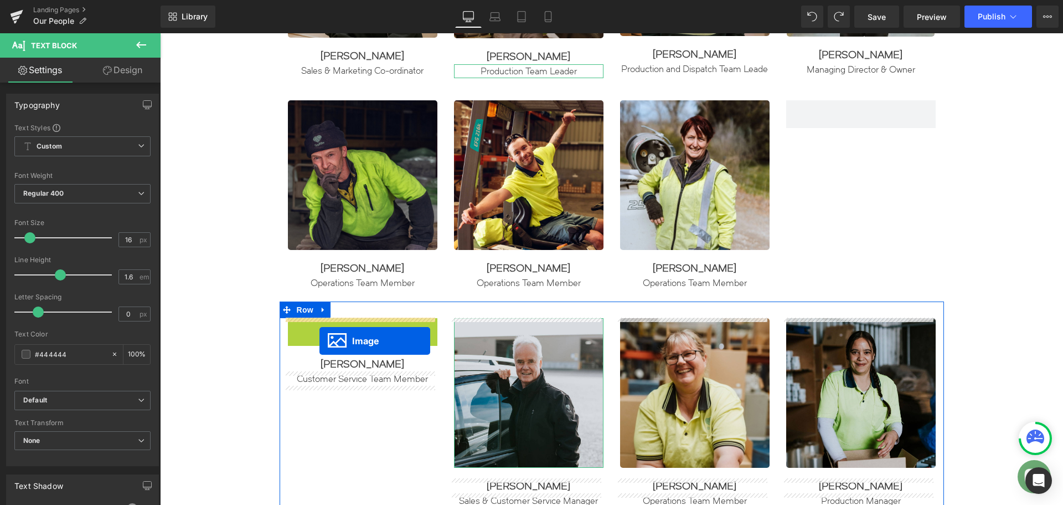
drag, startPoint x: 341, startPoint y: 394, endPoint x: 321, endPoint y: 337, distance: 60.4
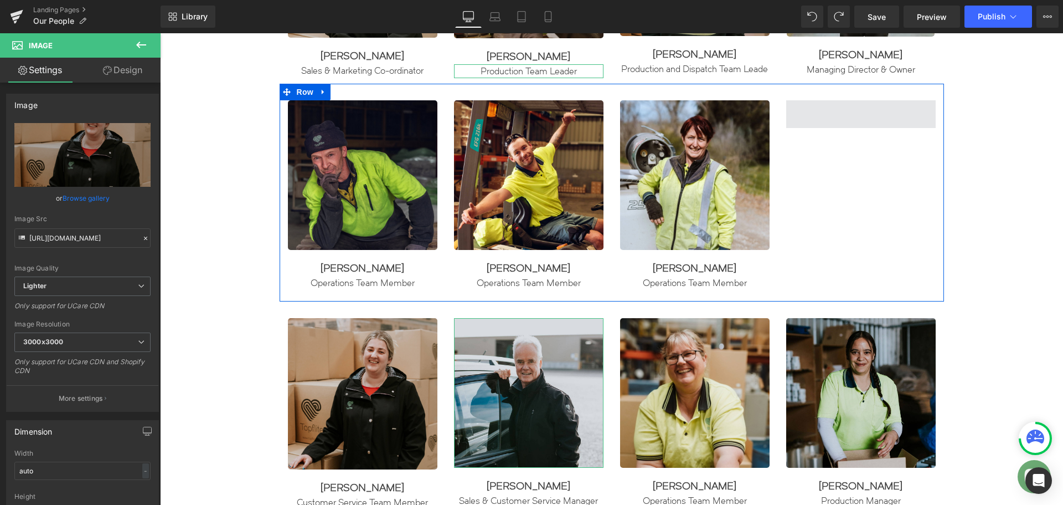
click at [883, 112] on span at bounding box center [861, 114] width 150 height 28
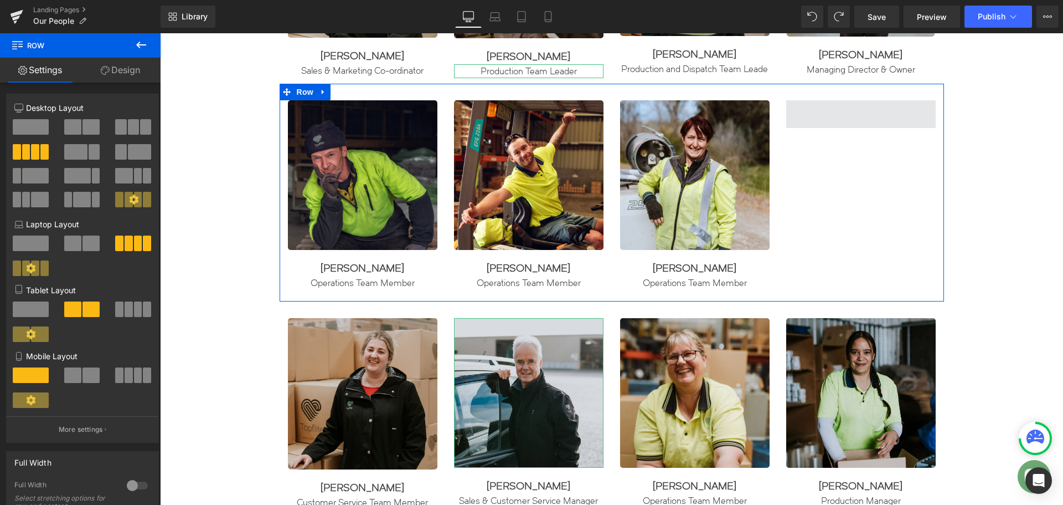
click at [878, 113] on span at bounding box center [861, 114] width 150 height 28
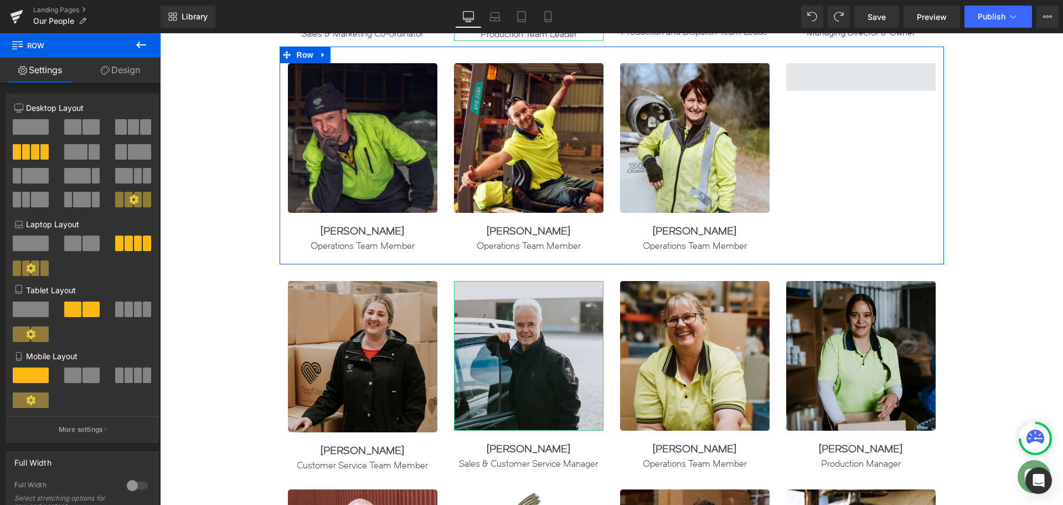
scroll to position [1229, 0]
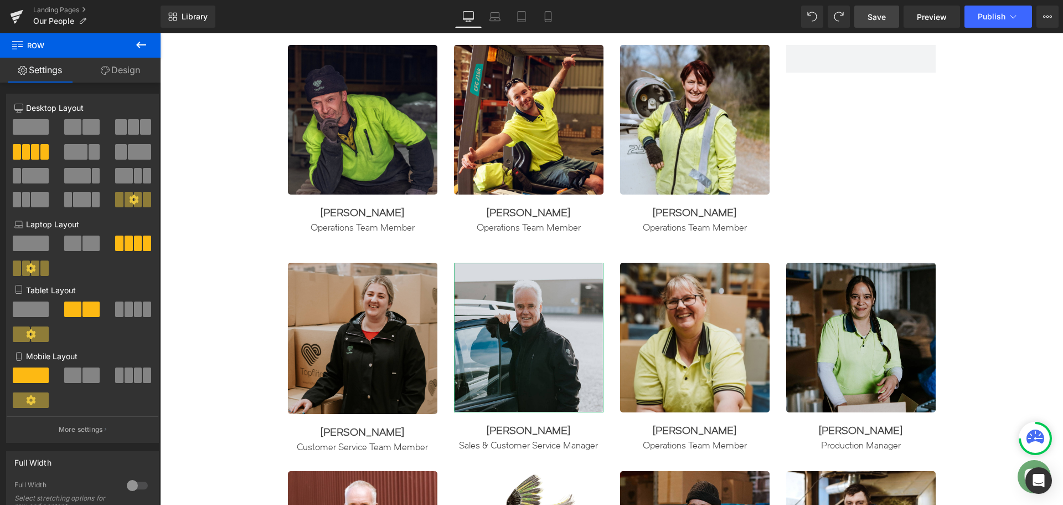
click at [881, 16] on span "Save" at bounding box center [877, 17] width 18 height 12
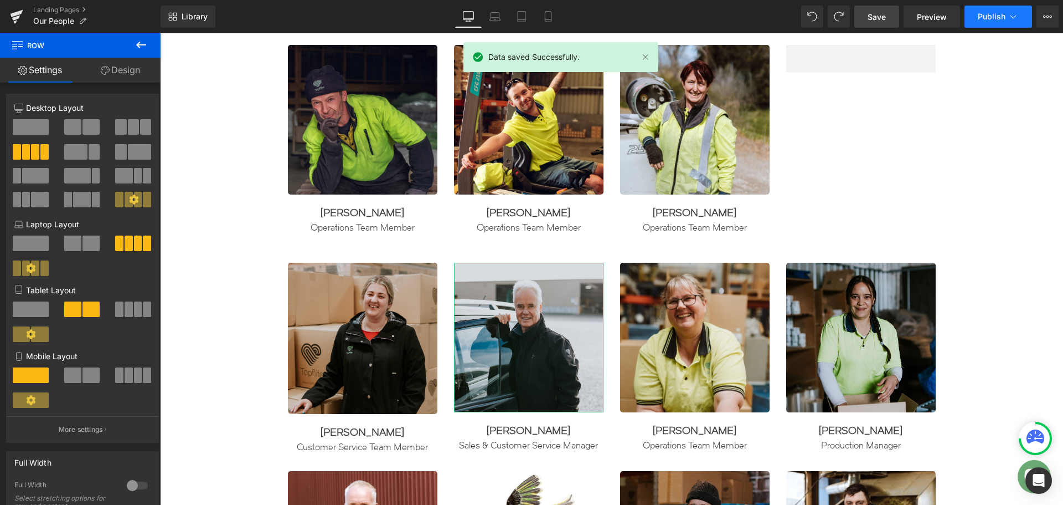
click at [991, 17] on span "Publish" at bounding box center [992, 16] width 28 height 9
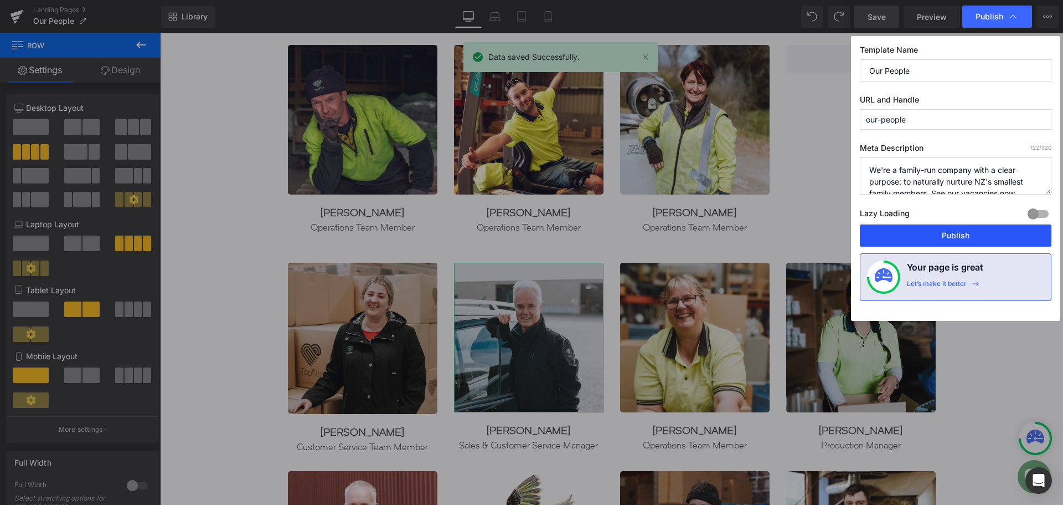
click at [960, 232] on button "Publish" at bounding box center [956, 235] width 192 height 22
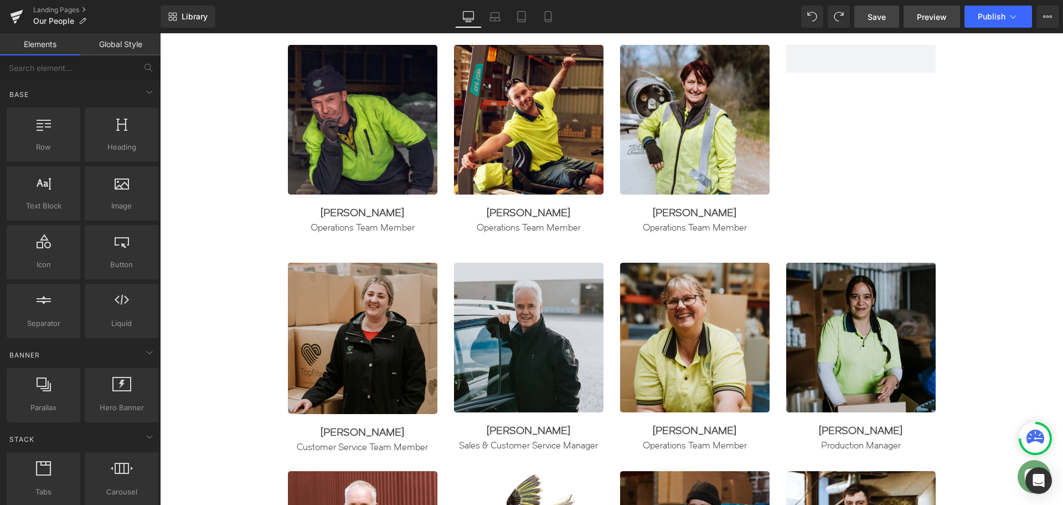
click at [924, 12] on span "Preview" at bounding box center [932, 17] width 30 height 12
